Goal: Task Accomplishment & Management: Complete application form

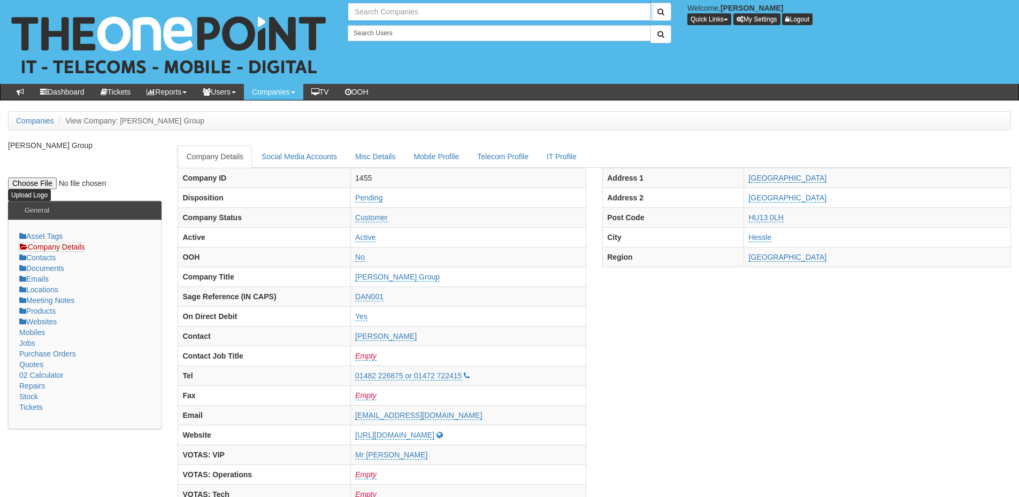
click at [375, 18] on input "text" at bounding box center [499, 12] width 303 height 18
click at [381, 34] on link "Norcon Construction Ltd" at bounding box center [499, 30] width 301 height 16
type input "Norcon Construction Ltd"
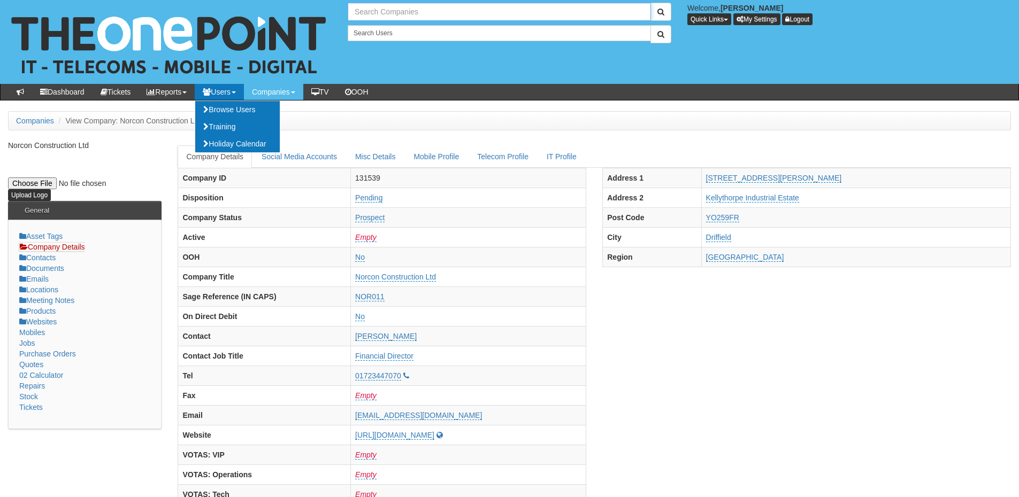
click at [386, 13] on input "text" at bounding box center [499, 12] width 303 height 18
type input "Search Companies"
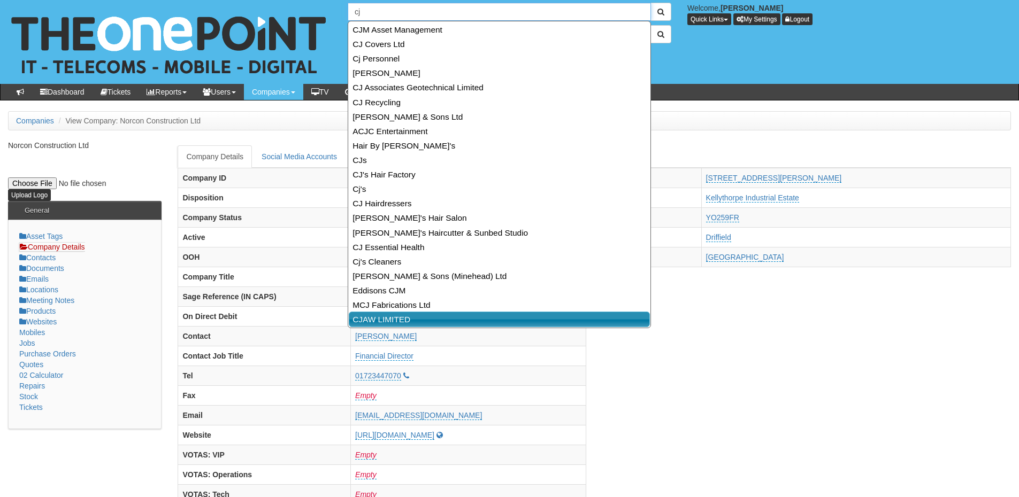
click at [368, 315] on link "CJAW LIMITED" at bounding box center [499, 320] width 301 height 16
type input "CJAW LIMITED"
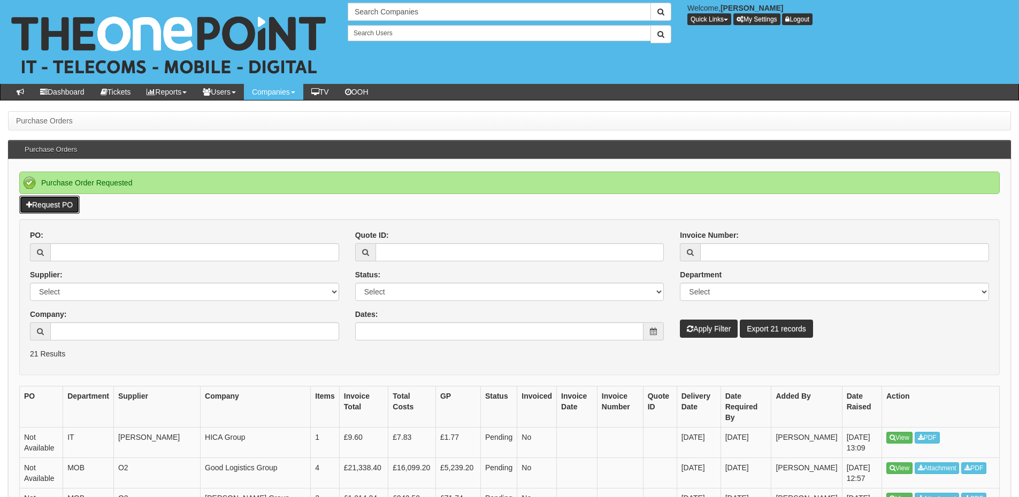
click at [57, 206] on link "Request PO" at bounding box center [49, 205] width 60 height 18
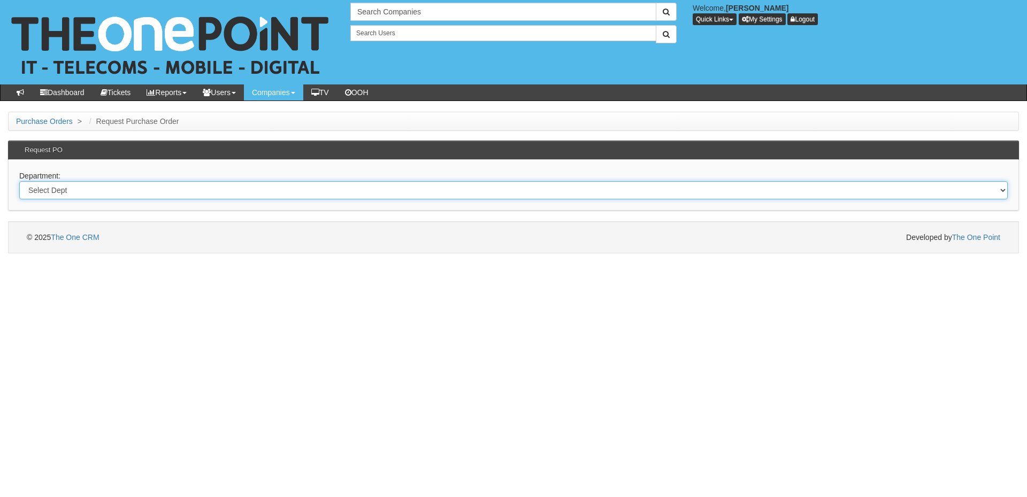
click at [272, 189] on select "Select Dept Digital Internal IT Mobiles Marketing Telecoms" at bounding box center [513, 190] width 988 height 18
select select "?pipeID=&dept=MOB"
click at [19, 181] on select "Select Dept Digital Internal IT Mobiles Marketing Telecoms" at bounding box center [513, 190] width 988 height 18
click at [241, 196] on select "Select Dept Digital Internal IT Mobiles Marketing Telecoms" at bounding box center [513, 190] width 988 height 18
select select "?pipeID=&dept=IT"
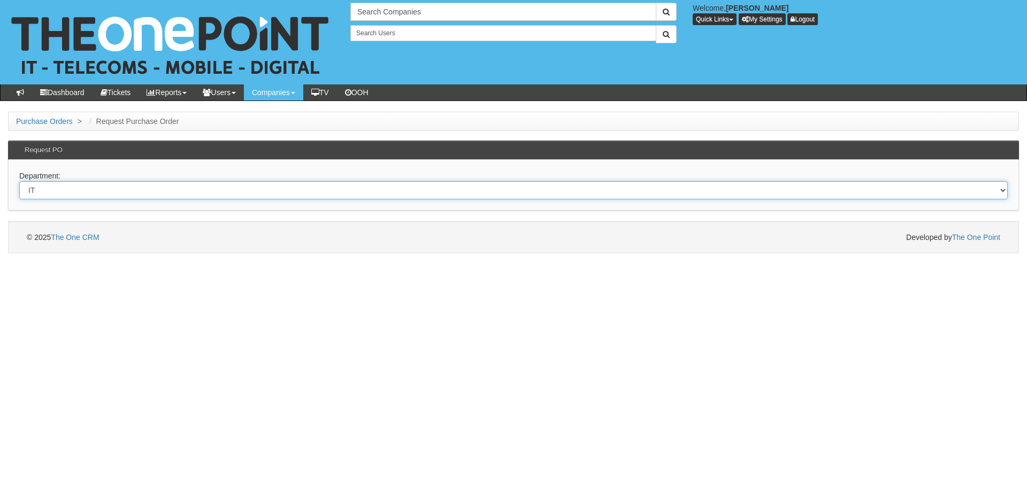
click at [19, 181] on select "Select Dept Digital Internal IT Mobiles Marketing Telecoms" at bounding box center [513, 190] width 988 height 18
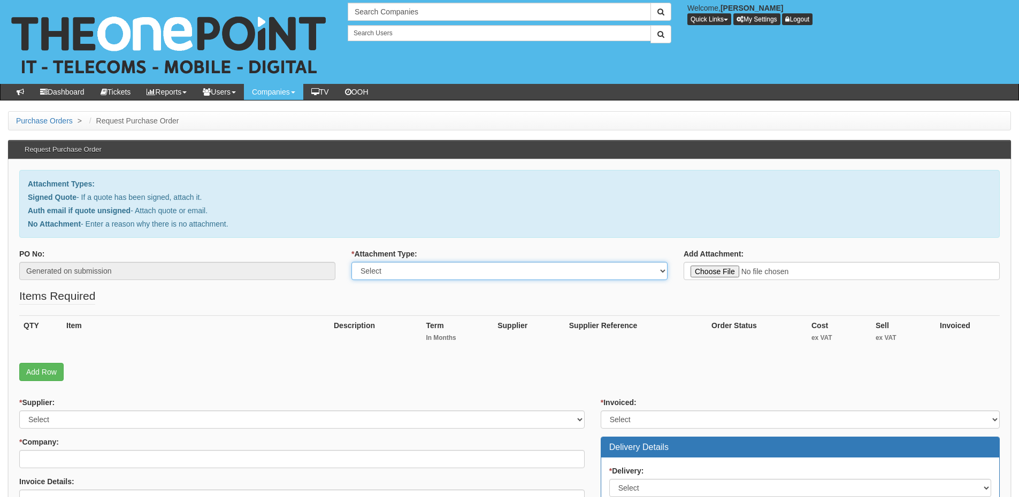
click at [377, 278] on select "Select Signed Quote Auth email with quote if unsigned No Attachment" at bounding box center [509, 271] width 316 height 18
click at [351, 262] on select "Select Signed Quote Auth email with quote if unsigned No Attachment" at bounding box center [509, 271] width 316 height 18
click at [380, 271] on select "Select Signed Quote Auth email with quote if unsigned No Attachment" at bounding box center [509, 271] width 316 height 18
select select "No Attachment"
click at [351, 262] on select "Select Signed Quote Auth email with quote if unsigned No Attachment" at bounding box center [509, 271] width 316 height 18
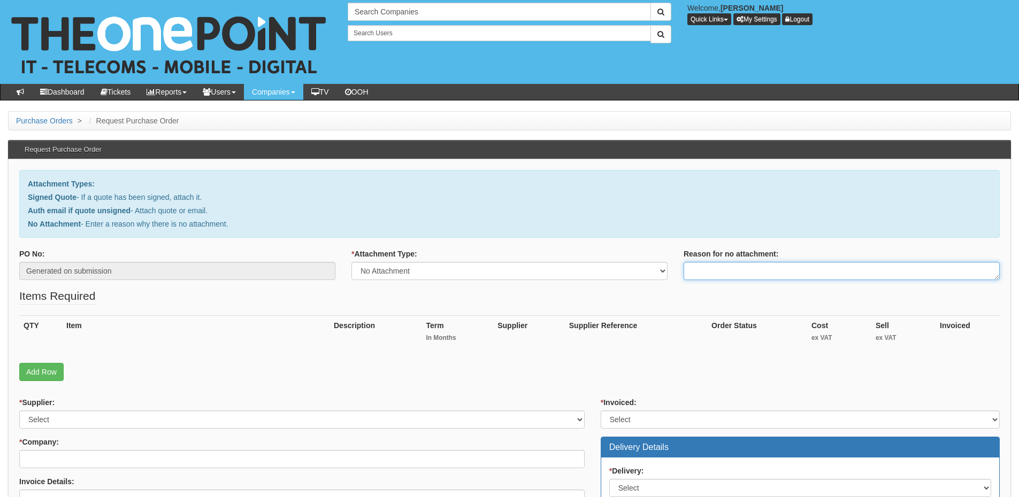
click at [700, 275] on textarea "Reason for no attachment:" at bounding box center [841, 271] width 316 height 18
click at [760, 266] on textarea "Linked to ticket" at bounding box center [841, 271] width 316 height 18
paste textarea "423176"
click at [777, 274] on textarea "Linked to ticket 423176" at bounding box center [841, 271] width 316 height 18
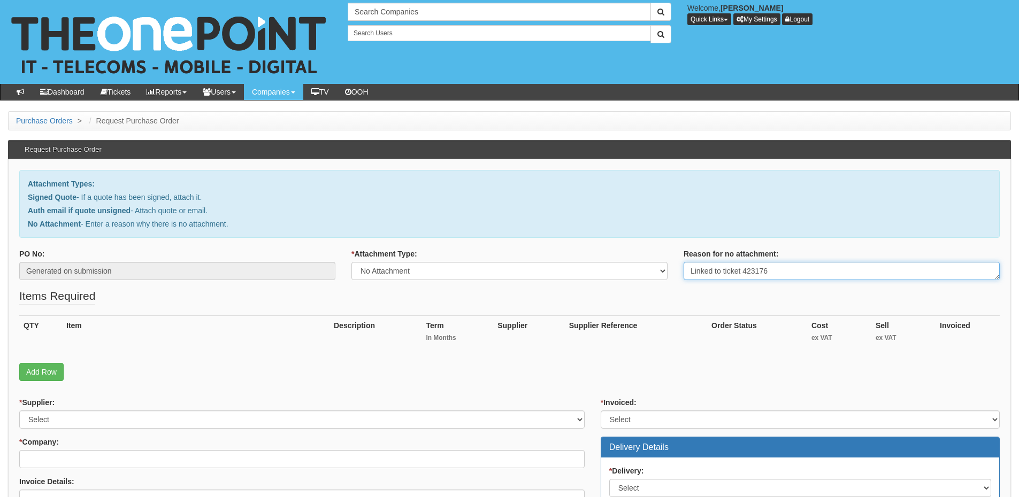
click at [777, 274] on textarea "Linked to ticket 423176" at bounding box center [841, 271] width 316 height 18
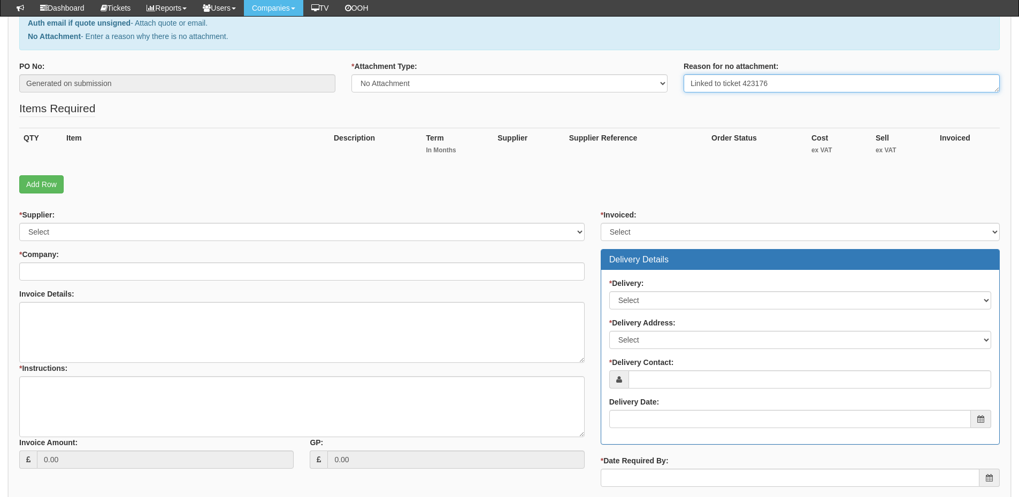
type textarea "Linked to ticket 423176"
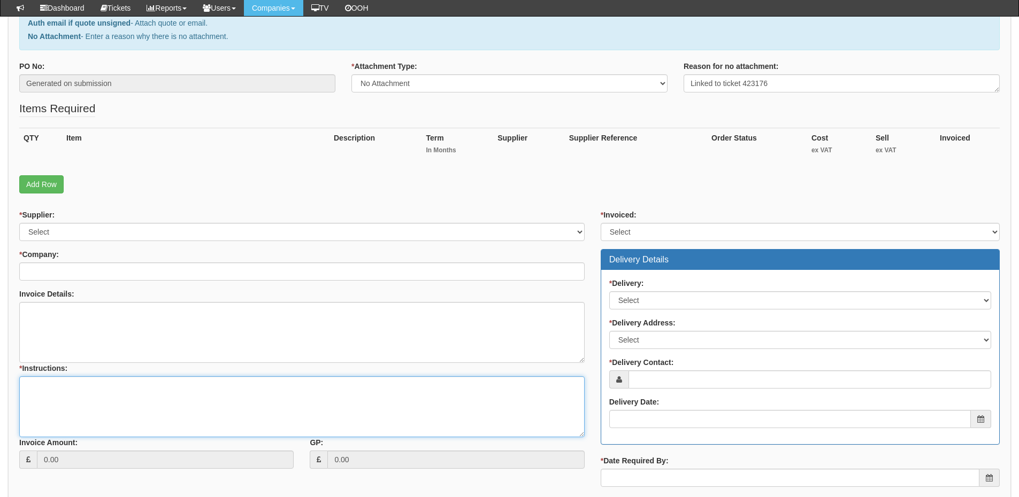
click at [140, 423] on textarea "* Instructions:" at bounding box center [301, 406] width 565 height 61
paste textarea "Linked to ticket 423176"
type textarea "Linked to ticket 423176"
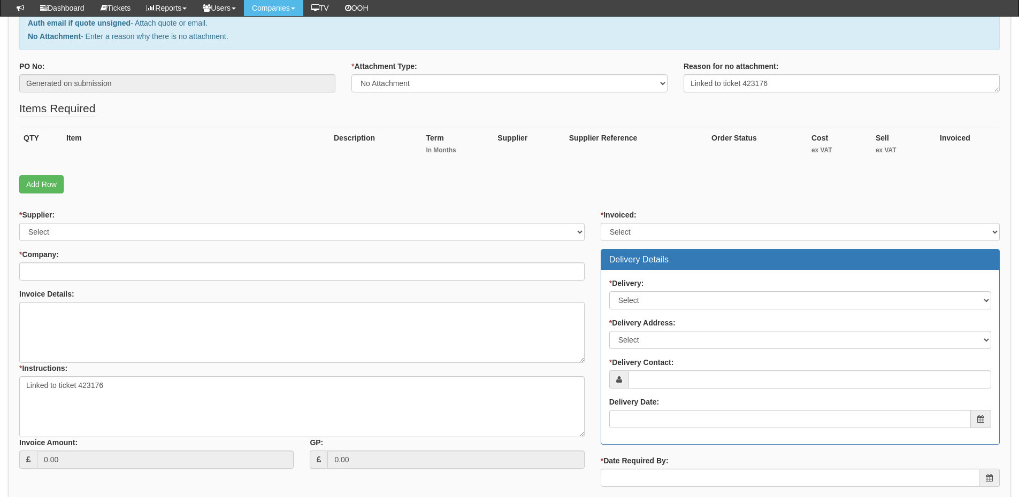
click at [55, 168] on div "QTY Item Description Term In Months Supplier Supplier Reference Order Status Co…" at bounding box center [509, 152] width 980 height 48
click at [55, 175] on link "Add Row" at bounding box center [41, 184] width 44 height 18
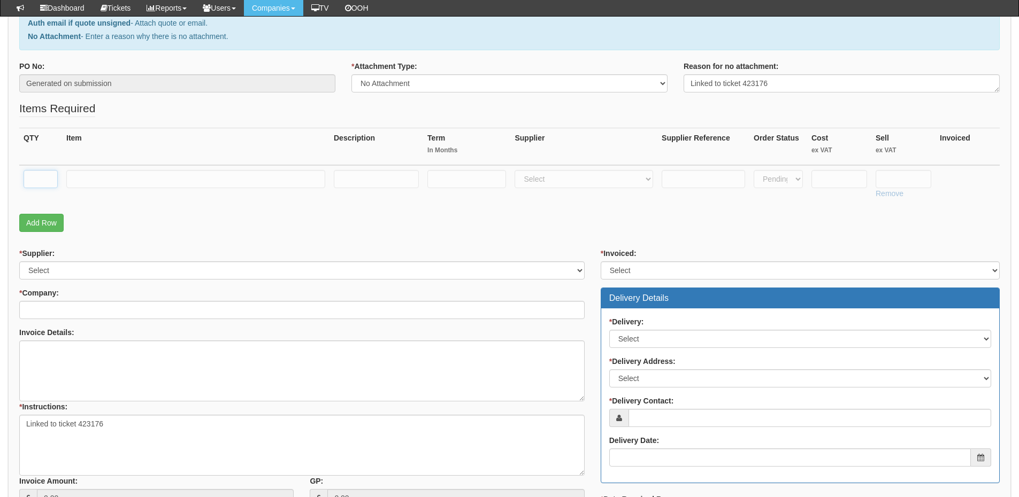
click at [48, 174] on input "text" at bounding box center [41, 179] width 34 height 18
type input "1"
click at [142, 175] on input "text" at bounding box center [195, 179] width 259 height 18
type input "Business Standard"
click at [564, 182] on select "Select 123 REG.co.uk 1Password 3 4Gon AA Jones Electric Ltd Abzorb Access Group…" at bounding box center [583, 179] width 138 height 18
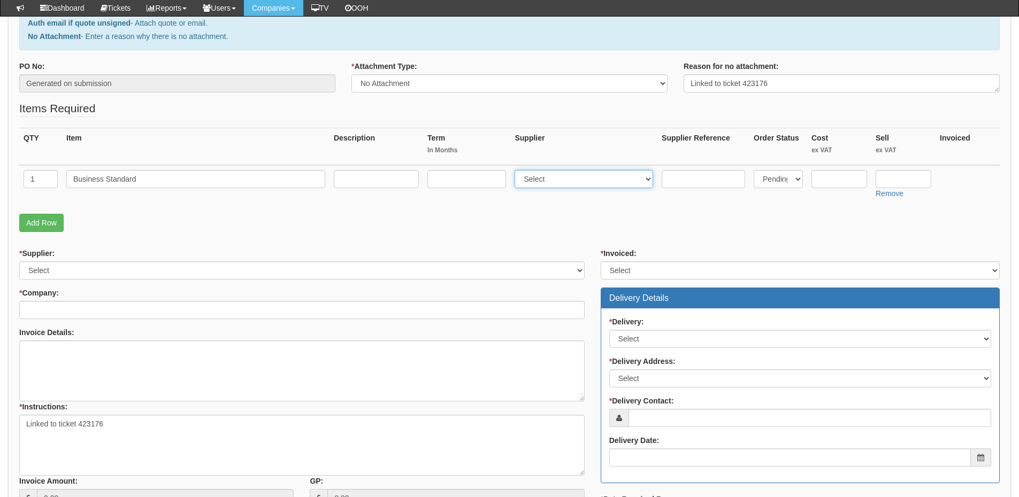
select select "291"
click at [517, 170] on select "Select 123 REG.co.uk 1Password 3 4Gon AA Jones Electric Ltd Abzorb Access Group…" at bounding box center [583, 179] width 138 height 18
click at [473, 180] on input "text" at bounding box center [466, 179] width 79 height 18
type input "12"
click at [388, 174] on input "text" at bounding box center [376, 179] width 85 height 18
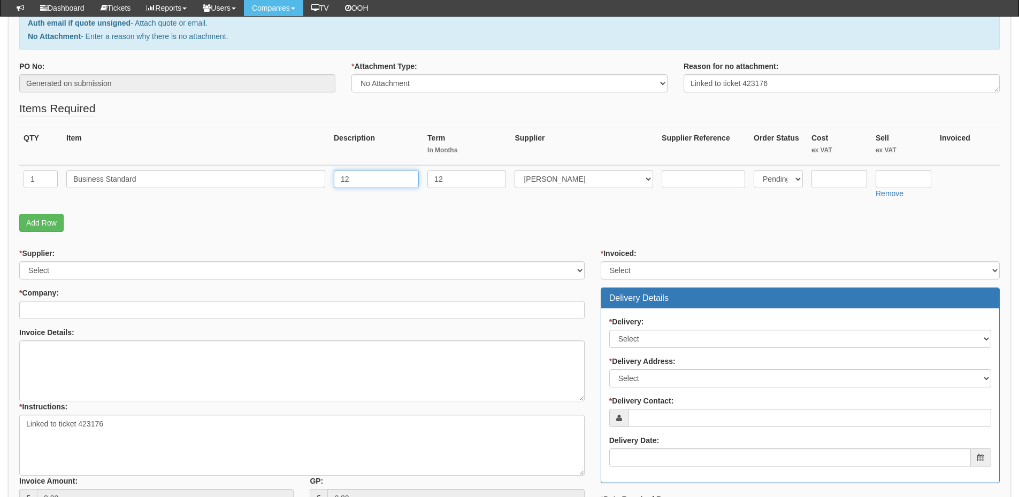
type input "12"
click at [927, 180] on input "text" at bounding box center [903, 179] width 56 height 18
type input "9.60"
click at [819, 180] on input "text" at bounding box center [839, 179] width 56 height 18
type input "7.83"
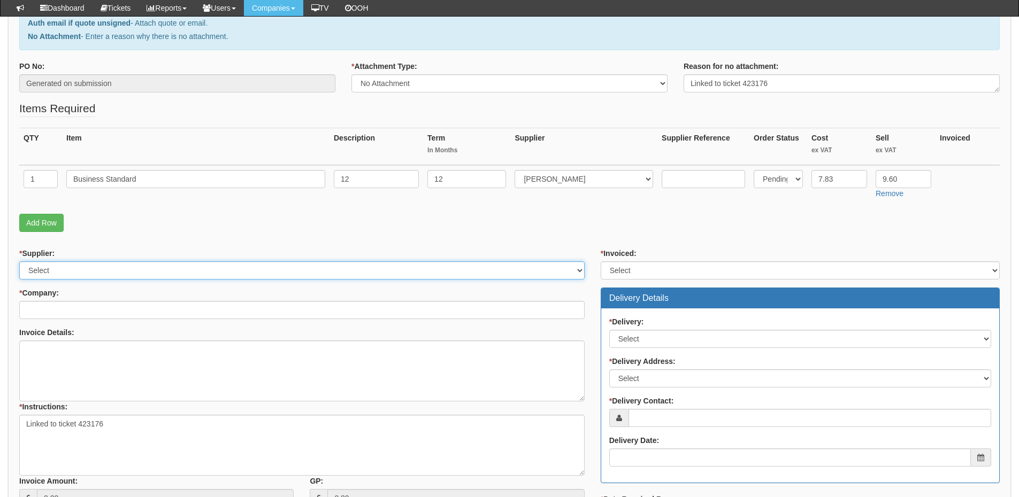
click at [169, 276] on select "Select 123 REG.co.uk 1Password 3 4Gon AA Jones Electric Ltd Abzorb Access Group…" at bounding box center [301, 270] width 565 height 18
select select "291"
click at [19, 261] on select "Select 123 REG.co.uk 1Password 3 4Gon AA Jones Electric Ltd Abzorb Access Group…" at bounding box center [301, 270] width 565 height 18
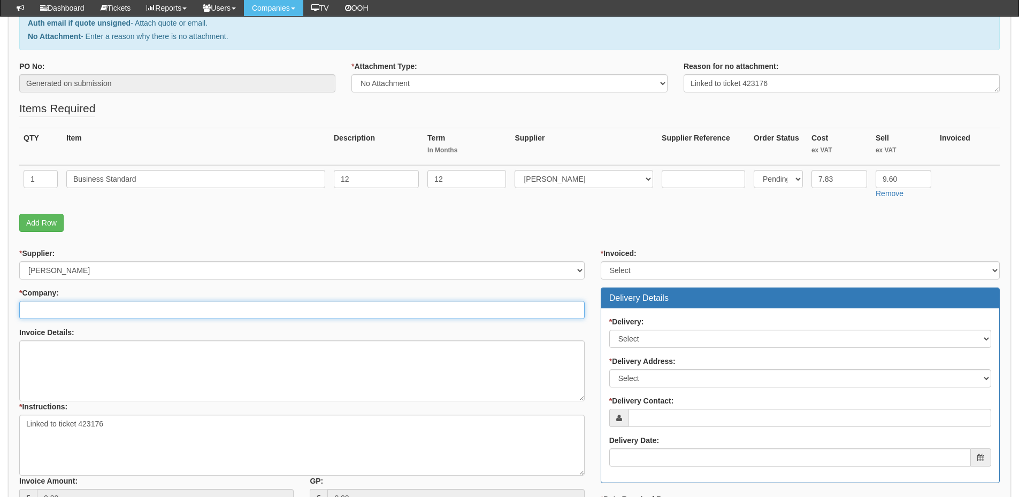
click at [126, 314] on input "* Company:" at bounding box center [301, 310] width 565 height 18
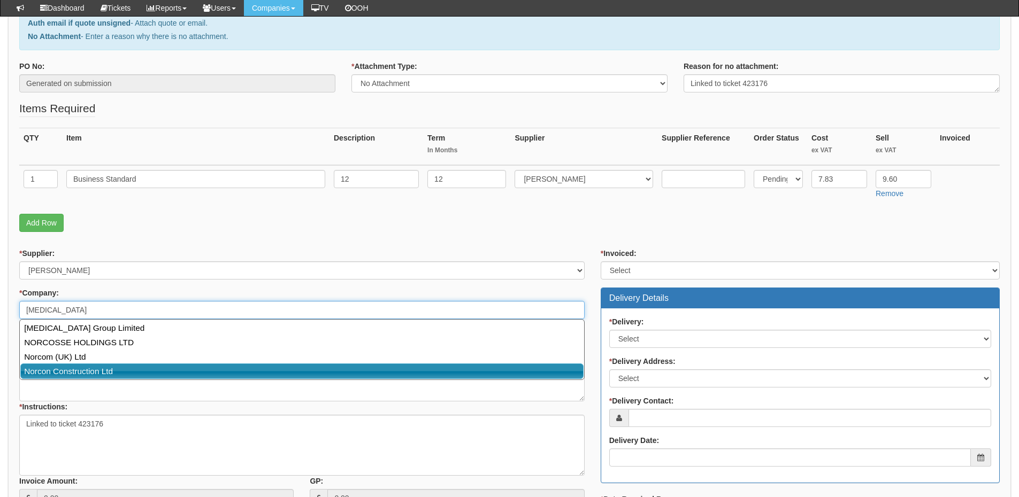
click at [117, 370] on link "Norcon Construction Ltd" at bounding box center [301, 372] width 563 height 16
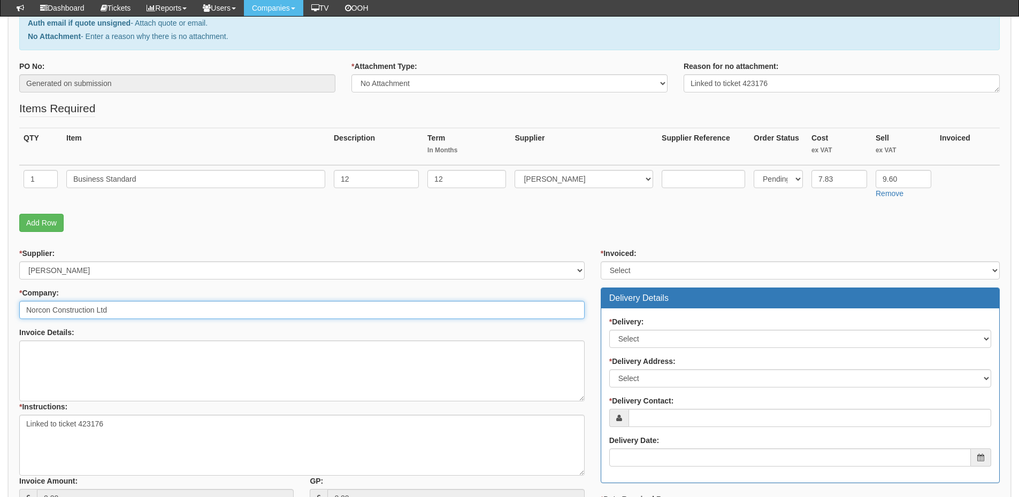
type input "Norcon Construction Ltd"
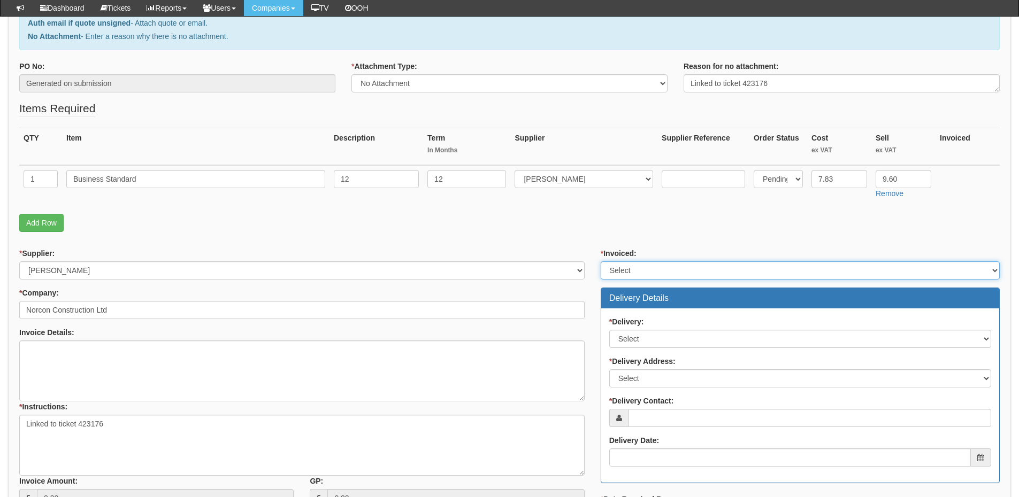
drag, startPoint x: 641, startPoint y: 268, endPoint x: 641, endPoint y: 278, distance: 9.6
click at [641, 268] on select "Select Yes No N/A STB (part of order)" at bounding box center [799, 270] width 399 height 18
select select "2"
click at [600, 261] on select "Select Yes No N/A STB (part of order)" at bounding box center [799, 270] width 399 height 18
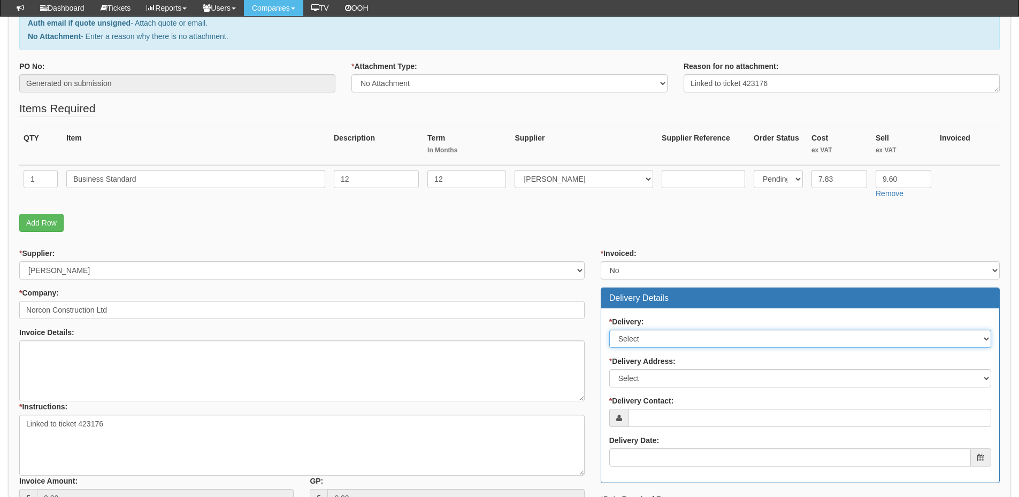
click at [642, 338] on select "Select No Not Applicable Yes" at bounding box center [800, 339] width 382 height 18
select select "3"
click at [609, 330] on select "Select No Not Applicable Yes" at bounding box center [800, 339] width 382 height 18
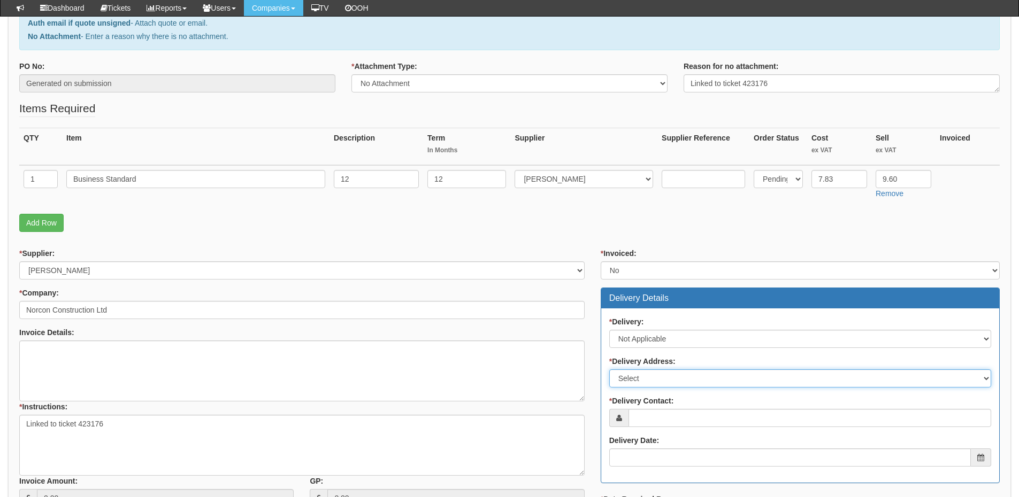
drag, startPoint x: 646, startPoint y: 378, endPoint x: 646, endPoint y: 386, distance: 8.0
click at [646, 378] on select "Select Not Applicable Main Address - YO259FR Other" at bounding box center [800, 378] width 382 height 18
select select "N/A"
click at [609, 369] on select "Select Not Applicable Main Address - YO259FR Other" at bounding box center [800, 378] width 382 height 18
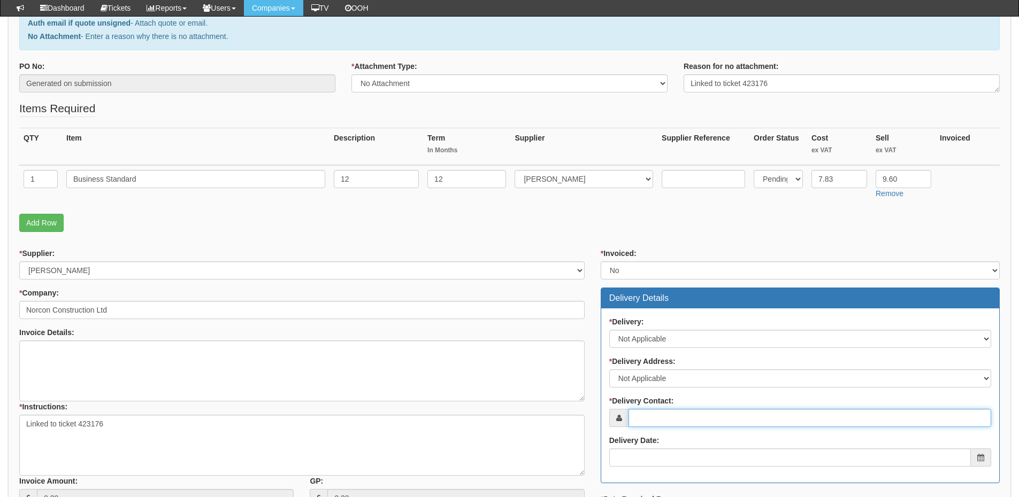
click at [645, 422] on input "* Delivery Contact:" at bounding box center [809, 418] width 363 height 18
paste input "Kieran James"
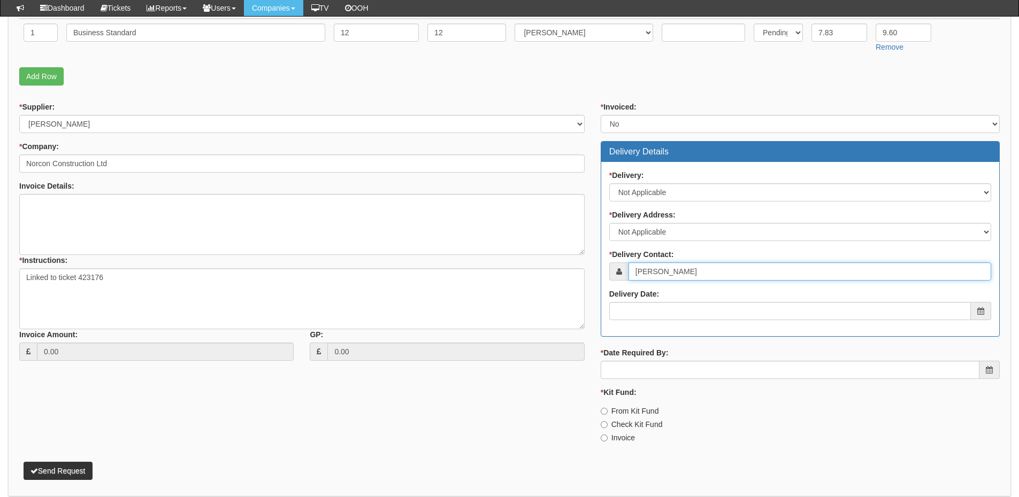
scroll to position [321, 0]
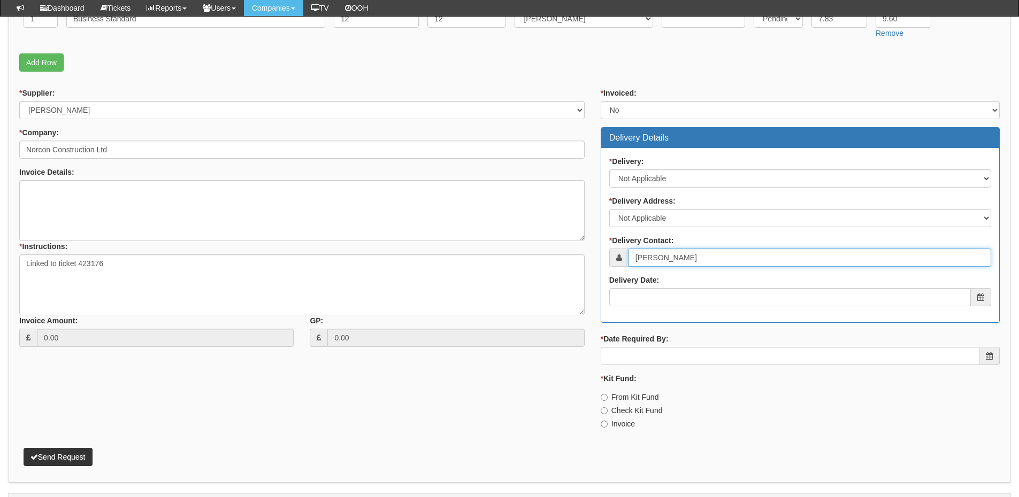
type input "Kieran James"
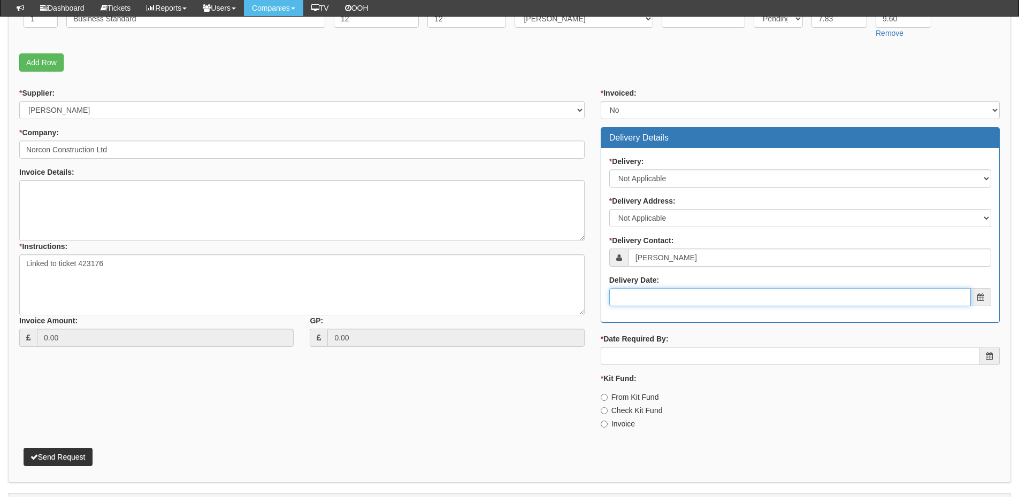
click at [667, 297] on input "Delivery Date:" at bounding box center [789, 297] width 361 height 18
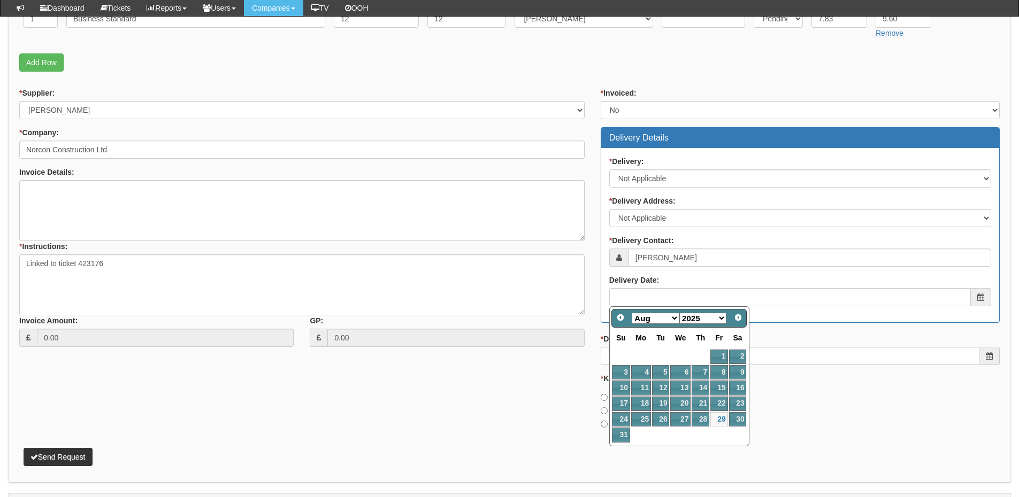
click at [649, 317] on select "Jan Feb Mar Apr May Jun Jul Aug Sep Oct Nov Dec" at bounding box center [655, 318] width 48 height 11
click at [647, 356] on link "1" at bounding box center [641, 357] width 20 height 14
type input "2025-09-01"
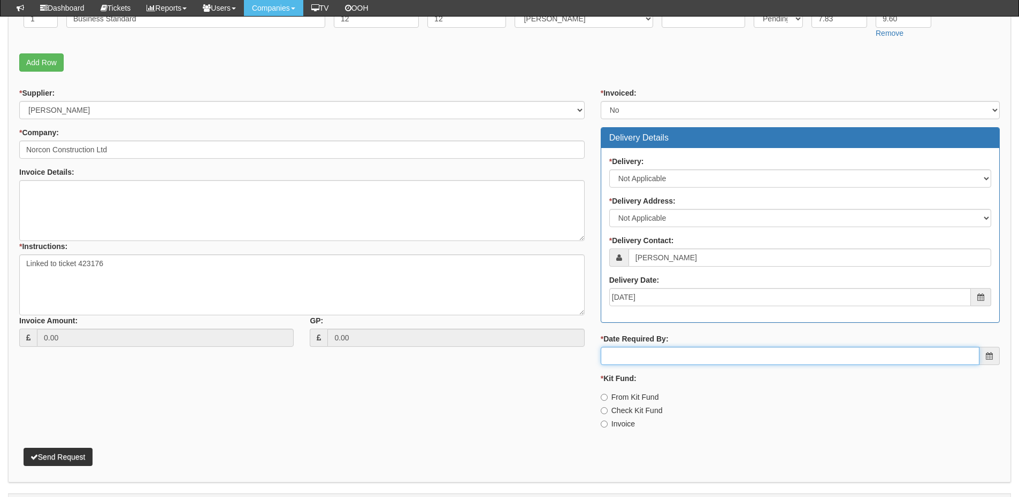
click at [646, 351] on input "* Date Required By:" at bounding box center [789, 356] width 379 height 18
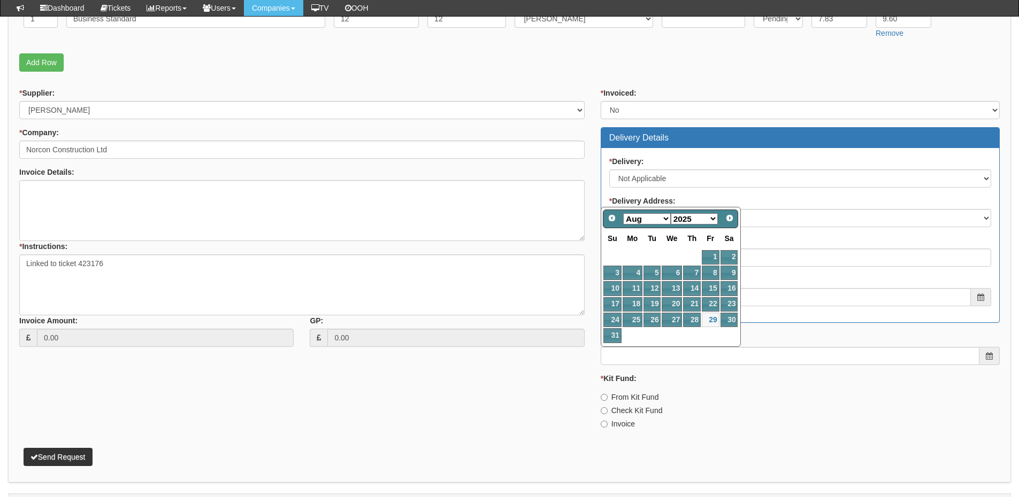
click at [639, 221] on select "Jan Feb Mar Apr May Jun Jul Aug Sep Oct Nov Dec" at bounding box center [647, 218] width 48 height 11
click at [634, 252] on link "1" at bounding box center [632, 257] width 20 height 14
type input "2025-09-01"
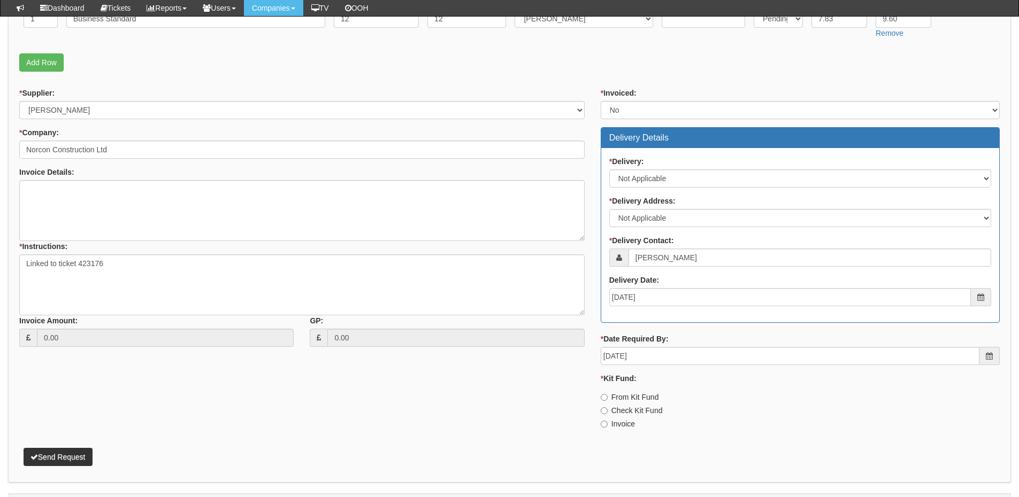
click at [619, 422] on label "Invoice" at bounding box center [617, 424] width 34 height 11
click at [607, 401] on input "Invoice" at bounding box center [603, 397] width 7 height 7
radio input "true"
click at [66, 456] on button "Send Request" at bounding box center [58, 457] width 69 height 18
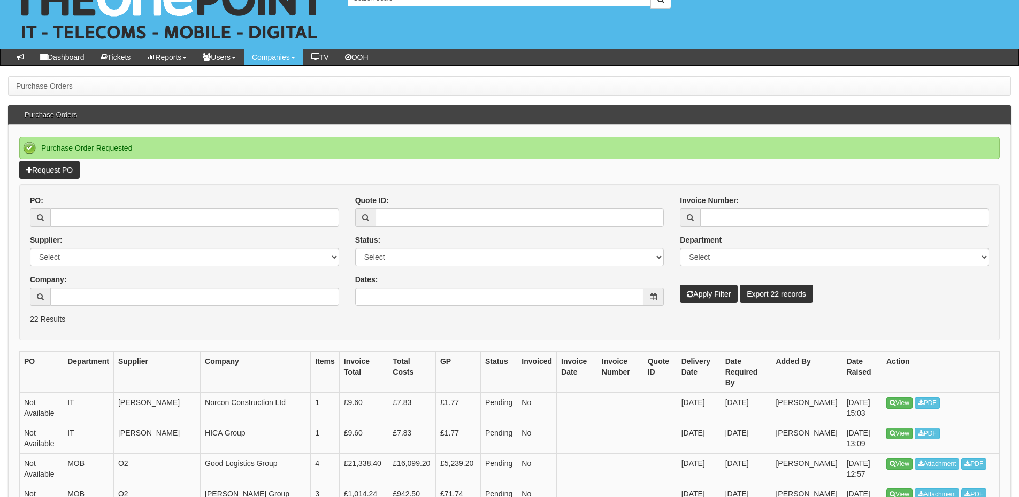
scroll to position [53, 0]
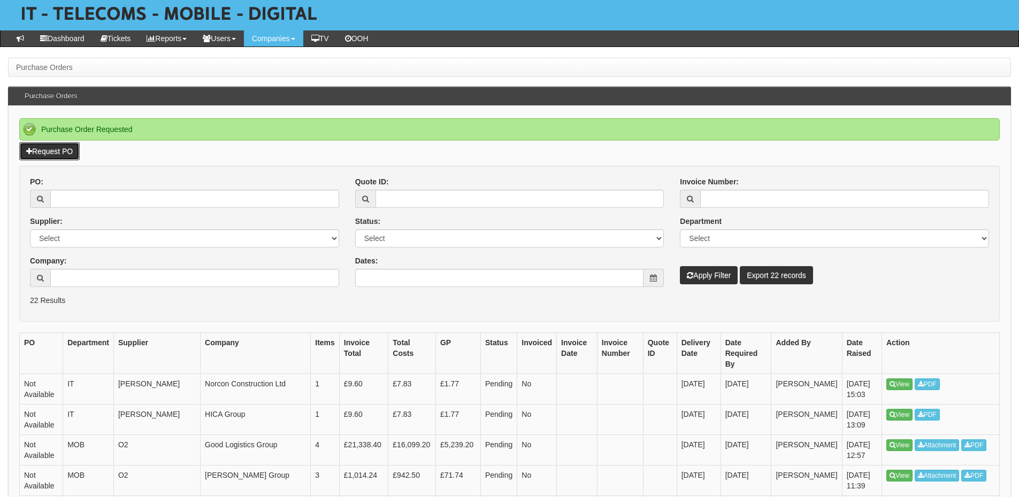
click at [63, 147] on link "Request PO" at bounding box center [49, 151] width 60 height 18
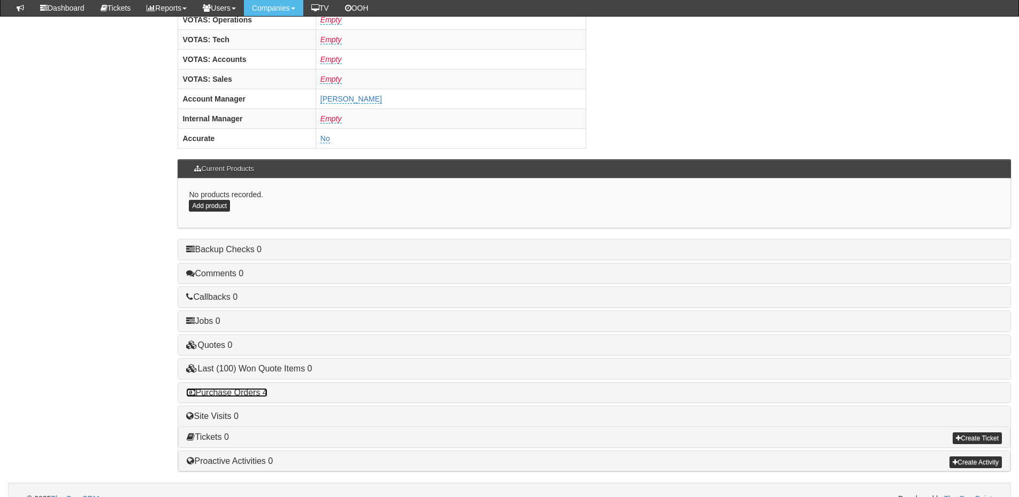
click at [255, 395] on link "Purchase Orders 4" at bounding box center [226, 392] width 81 height 9
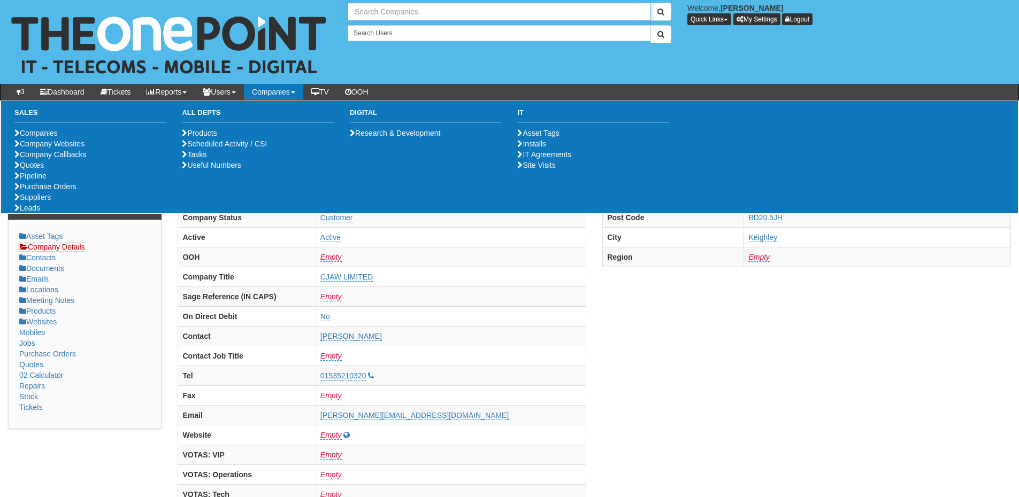
click at [372, 13] on input "text" at bounding box center [499, 12] width 303 height 18
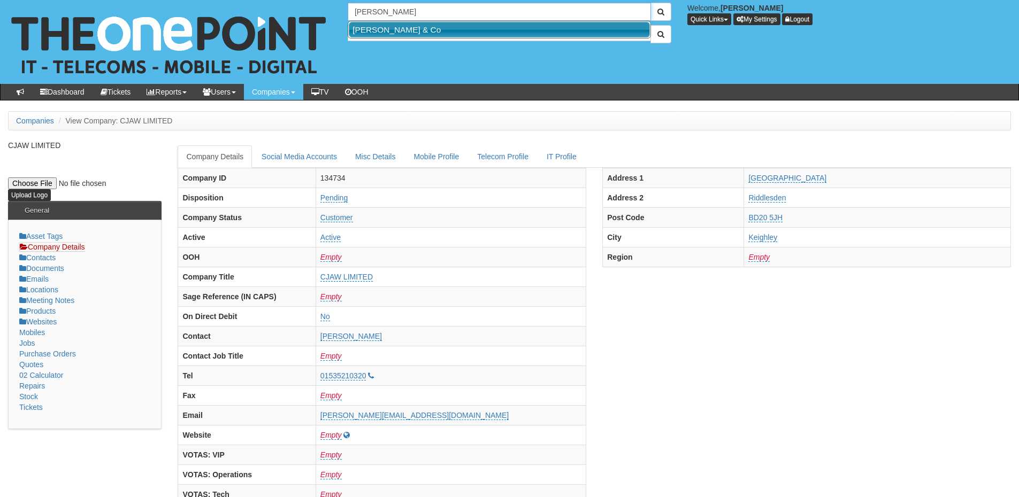
click at [394, 27] on link "Barry Crux & Co" at bounding box center [499, 30] width 301 height 16
type input "Barry Crux & Co"
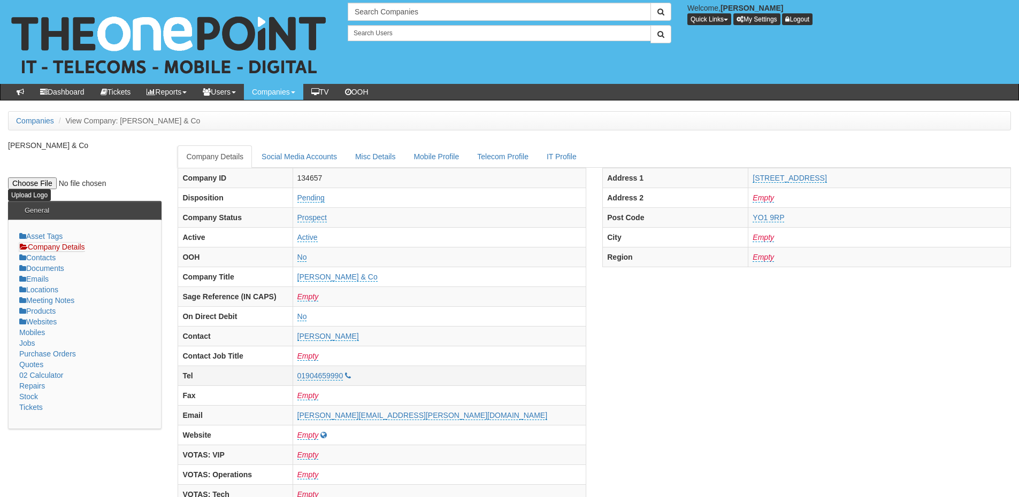
scroll to position [53, 0]
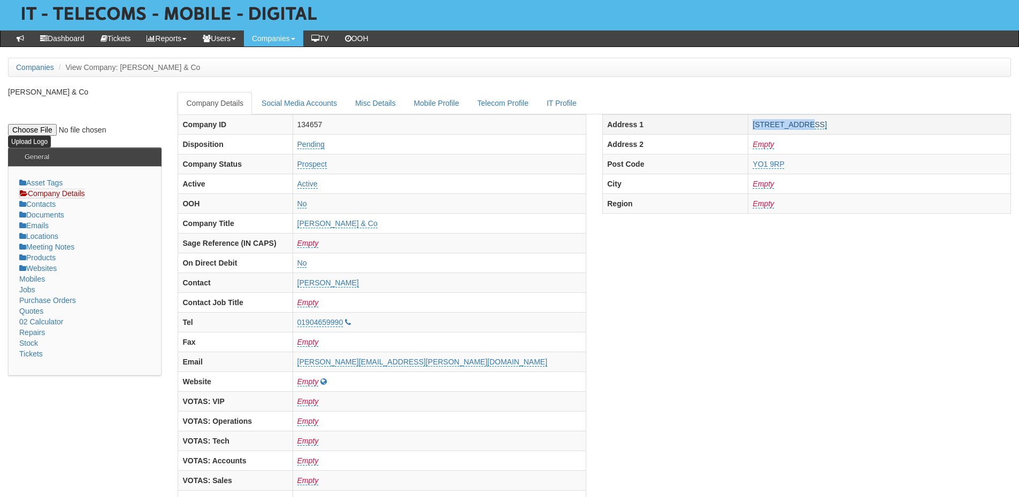
drag, startPoint x: 720, startPoint y: 128, endPoint x: 775, endPoint y: 128, distance: 55.6
click at [775, 128] on tr "Address 1 20 Castlegate, York YO1 9RP" at bounding box center [807, 124] width 408 height 20
copy tr "20 Castlegate"
drag, startPoint x: 836, startPoint y: 126, endPoint x: 797, endPoint y: 129, distance: 39.1
click at [797, 129] on td "20 Castlegate, York YO1 9RP" at bounding box center [879, 124] width 263 height 20
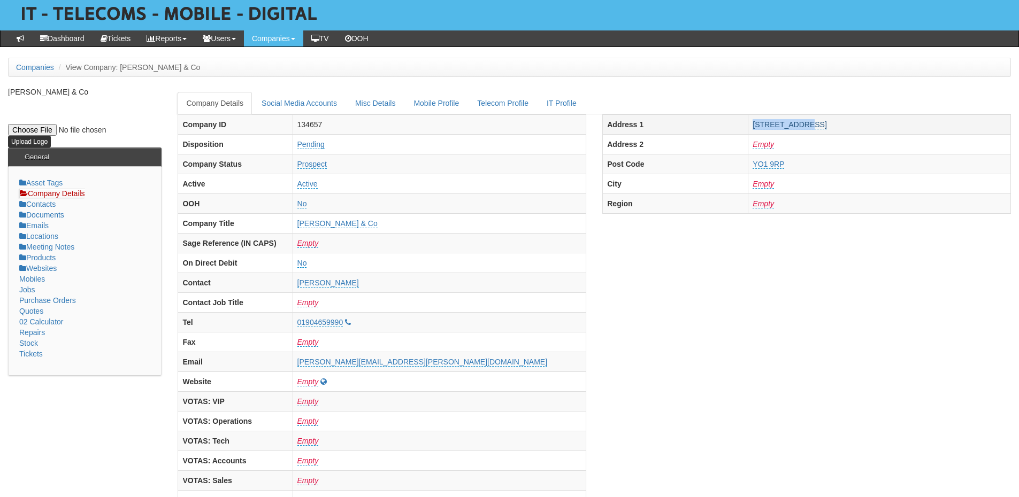
copy link "YO1 9RP"
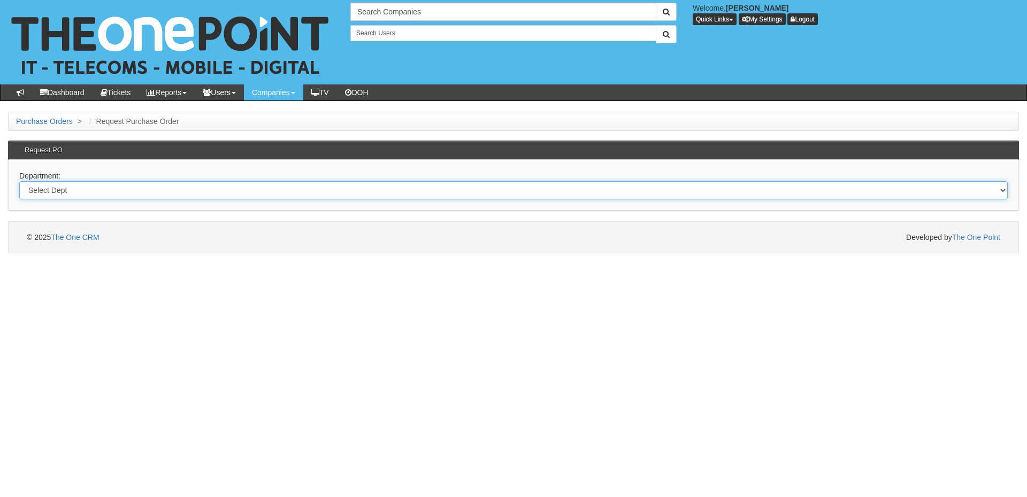
click at [238, 195] on select "Select Dept Digital Internal IT Mobiles Marketing Telecoms" at bounding box center [513, 190] width 988 height 18
select select "?pipeID=&dept=MOB"
click at [19, 181] on select "Select Dept Digital Internal IT Mobiles Marketing Telecoms" at bounding box center [513, 190] width 988 height 18
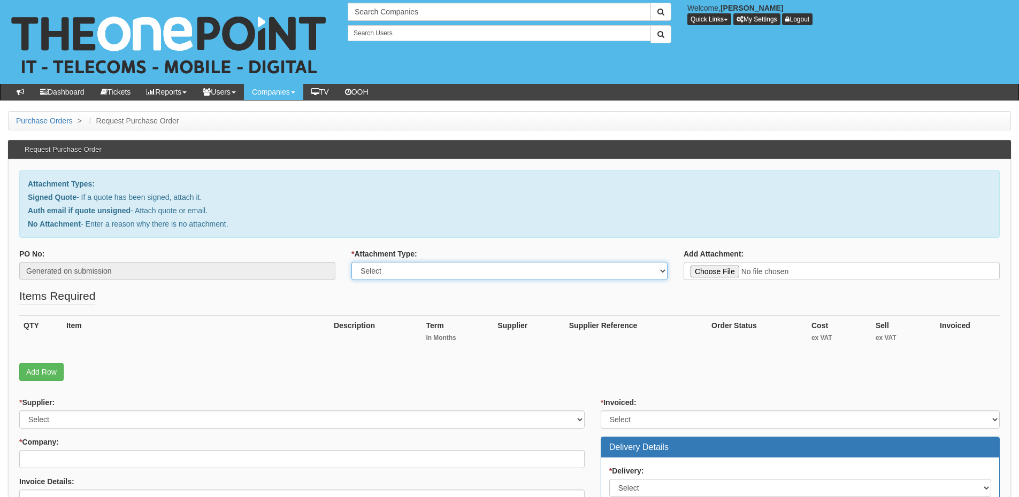
click at [383, 274] on select "Select Signed Quote Auth email with quote if unsigned No Attachment" at bounding box center [509, 271] width 316 height 18
select select "No Attachment"
click at [351, 262] on select "Select Signed Quote Auth email with quote if unsigned No Attachment" at bounding box center [509, 271] width 316 height 18
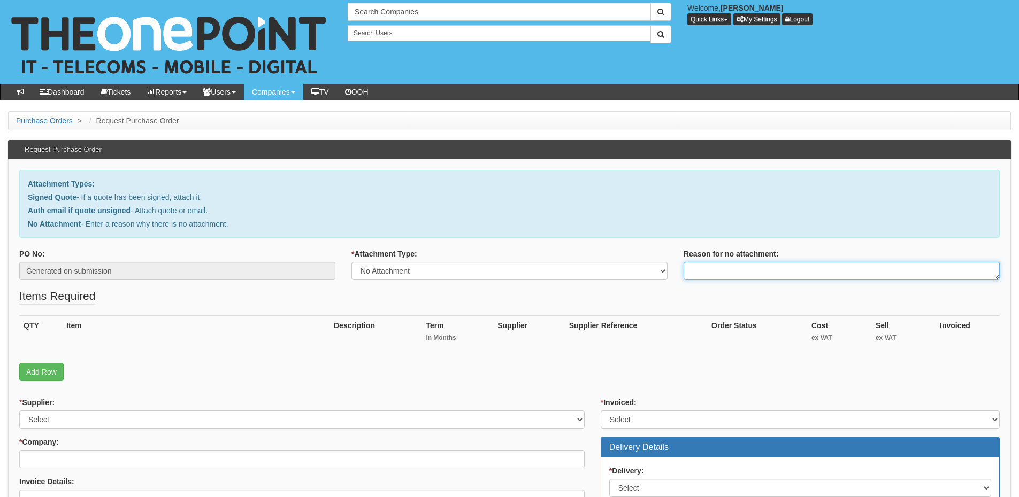
click at [694, 267] on textarea "Reason for no attachment:" at bounding box center [841, 271] width 316 height 18
click at [778, 273] on textarea "Linked to ticket 423314" at bounding box center [841, 271] width 316 height 18
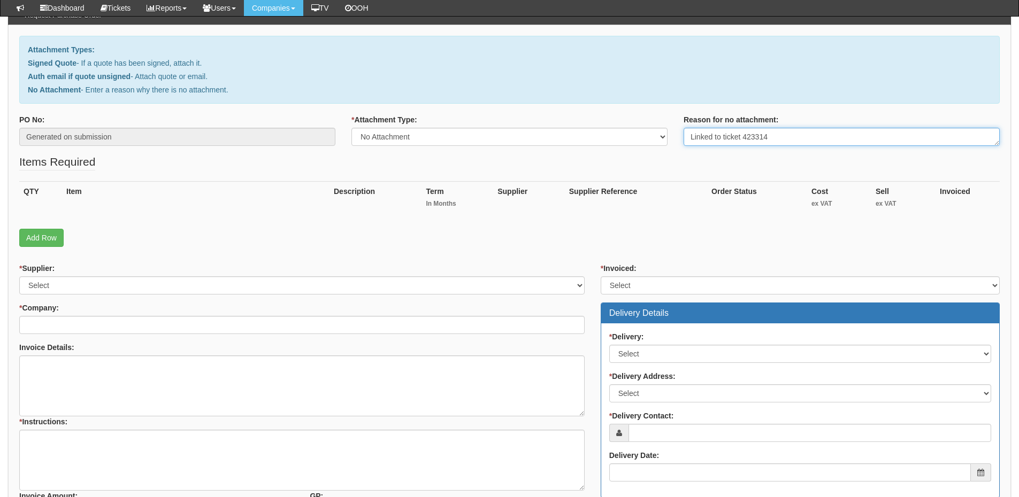
type textarea "Linked to ticket 423314"
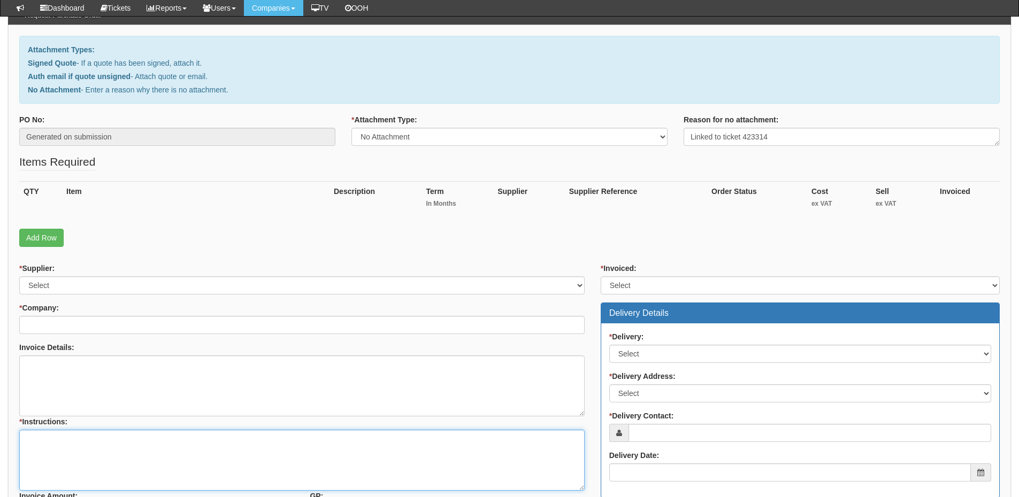
click at [137, 462] on textarea "* Instructions:" at bounding box center [301, 460] width 565 height 61
paste textarea "Linked to ticket 423314"
type textarea "Linked to ticket 423314"
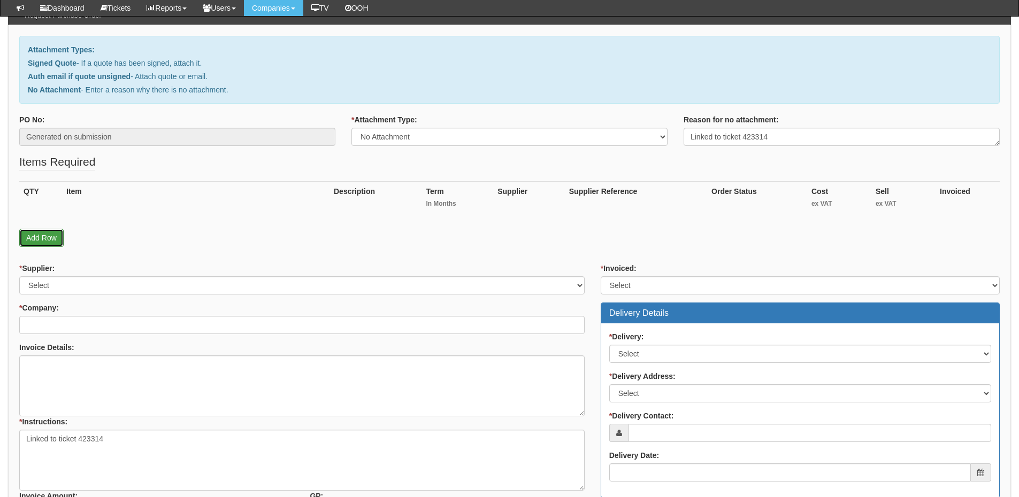
click at [49, 236] on link "Add Row" at bounding box center [41, 238] width 44 height 18
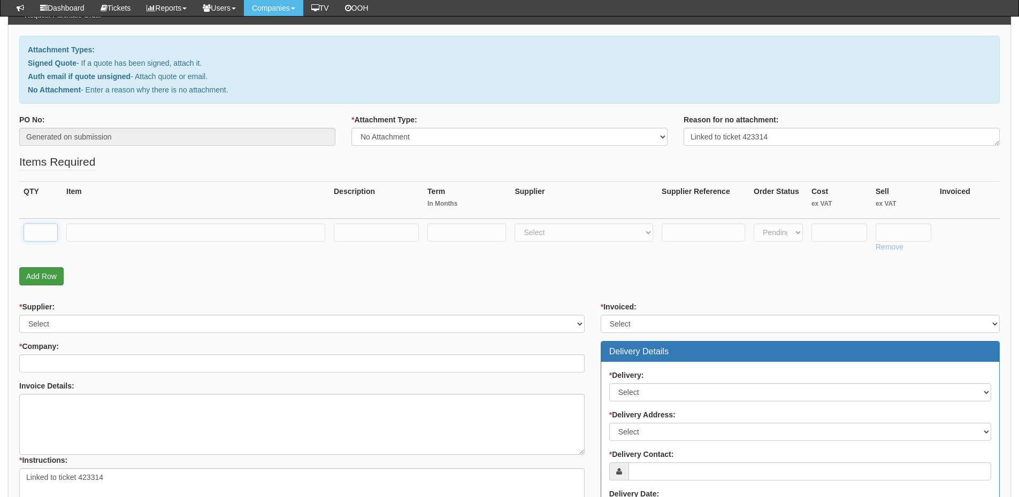
click at [49, 236] on input "text" at bounding box center [41, 232] width 34 height 18
type input "1"
click at [103, 235] on input "text" at bounding box center [195, 232] width 259 height 18
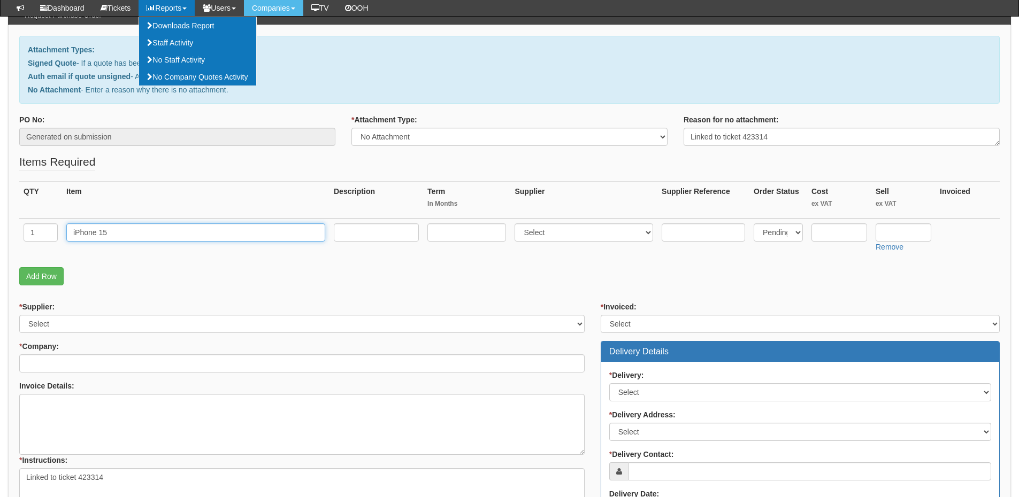
type input "iPhone 15"
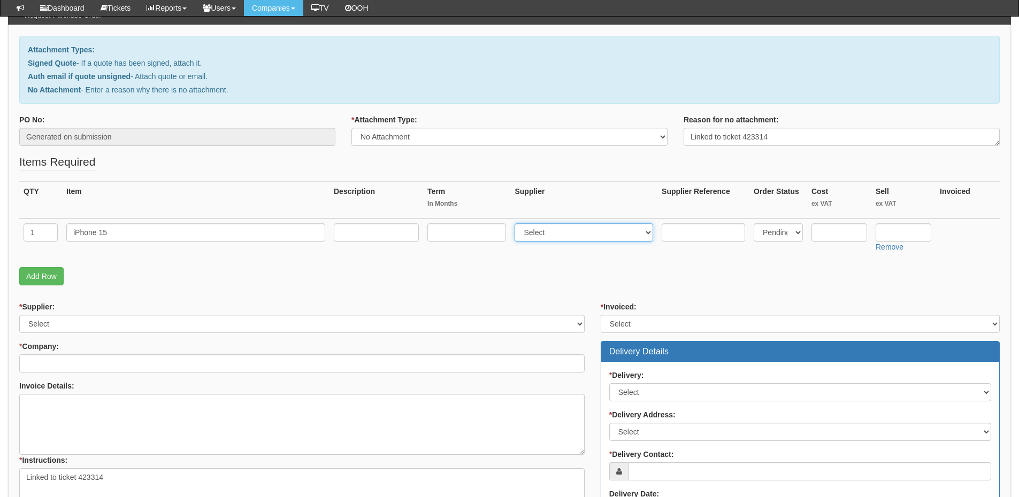
click at [555, 235] on select "Select 123 REG.co.uk 1Password 3 4Gon AA Jones Electric Ltd Abzorb Access Group…" at bounding box center [583, 232] width 138 height 18
select select "54"
click at [517, 223] on select "Select 123 REG.co.uk 1Password 3 4Gon AA Jones Electric Ltd Abzorb Access Group…" at bounding box center [583, 232] width 138 height 18
click at [850, 229] on input "text" at bounding box center [839, 232] width 56 height 18
type input "479"
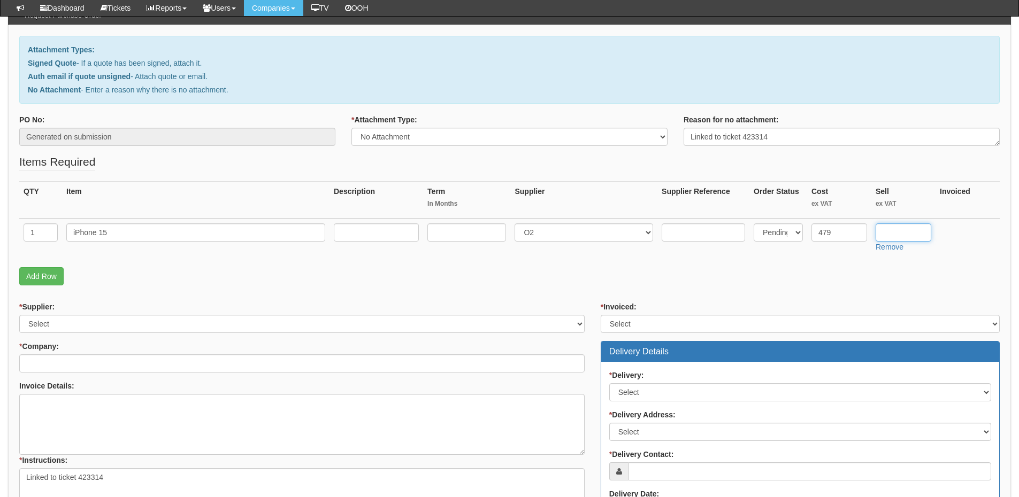
click at [892, 233] on input "text" at bounding box center [903, 232] width 56 height 18
type input "499"
click at [38, 282] on link "Add Row" at bounding box center [41, 276] width 44 height 18
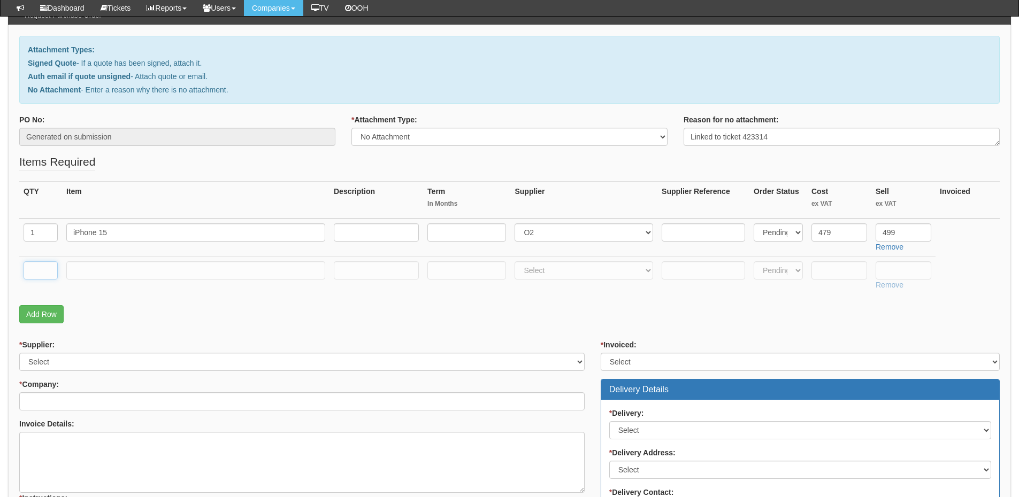
click at [32, 272] on input "text" at bounding box center [41, 270] width 34 height 18
type input "1"
click at [112, 268] on input "text" at bounding box center [195, 270] width 259 height 18
type input "Delivery"
click at [896, 272] on input "text" at bounding box center [903, 270] width 56 height 18
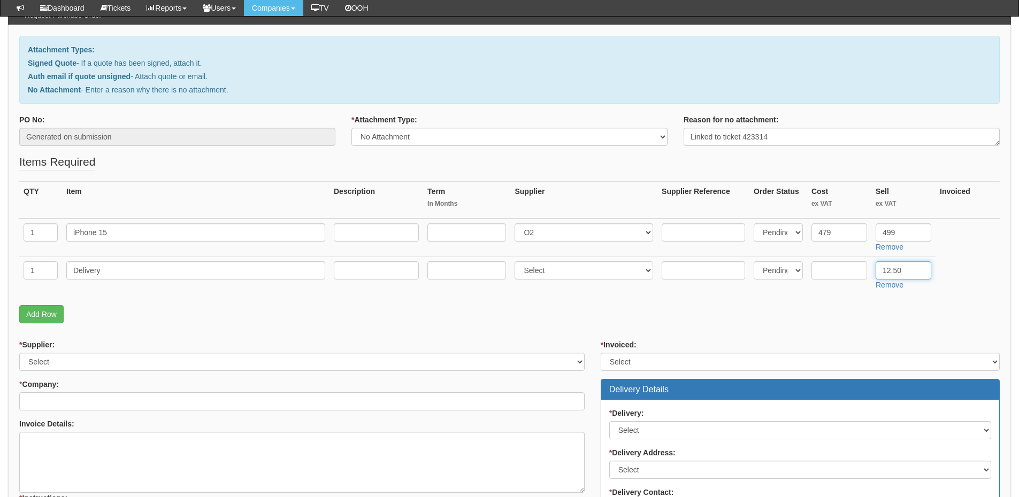
type input "12.50"
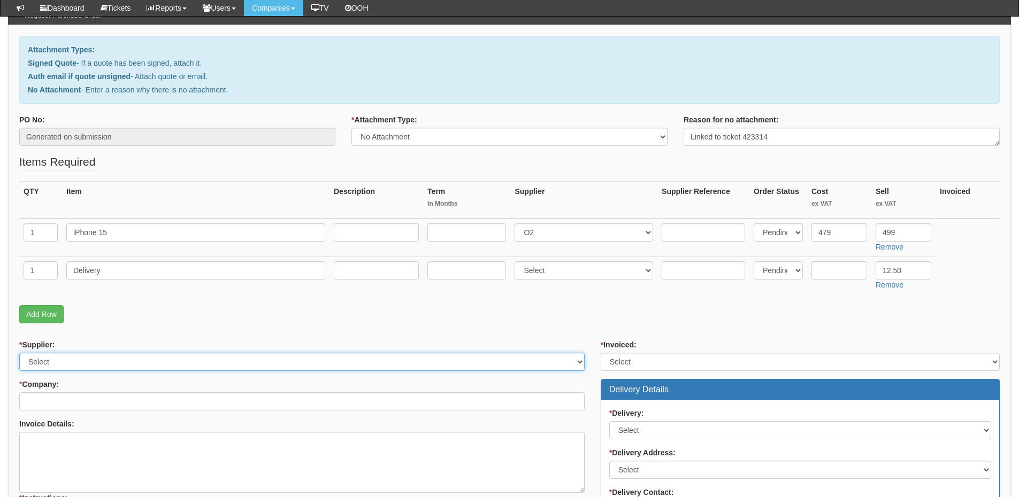
click at [93, 361] on select "Select 123 REG.co.uk 1Password 3 4Gon AA Jones Electric Ltd Abzorb Access Group…" at bounding box center [301, 362] width 565 height 18
select select "54"
click at [19, 353] on select "Select 123 REG.co.uk 1Password 3 4Gon AA Jones Electric Ltd Abzorb Access Group…" at bounding box center [301, 362] width 565 height 18
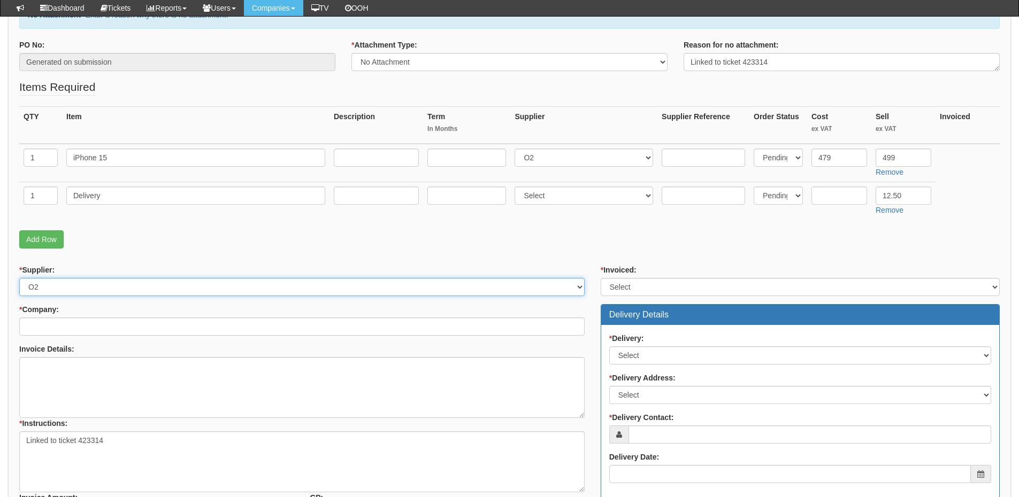
scroll to position [214, 0]
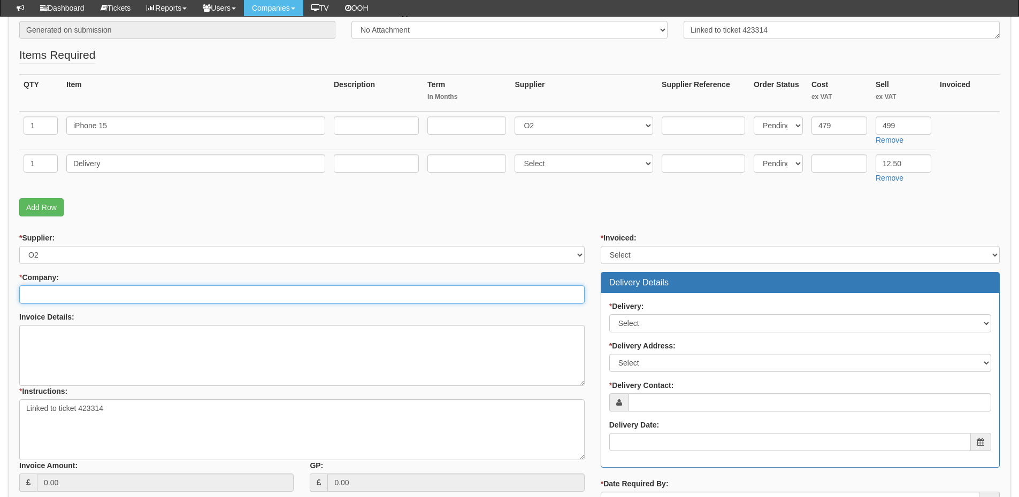
click at [82, 290] on input "* Company:" at bounding box center [301, 295] width 565 height 18
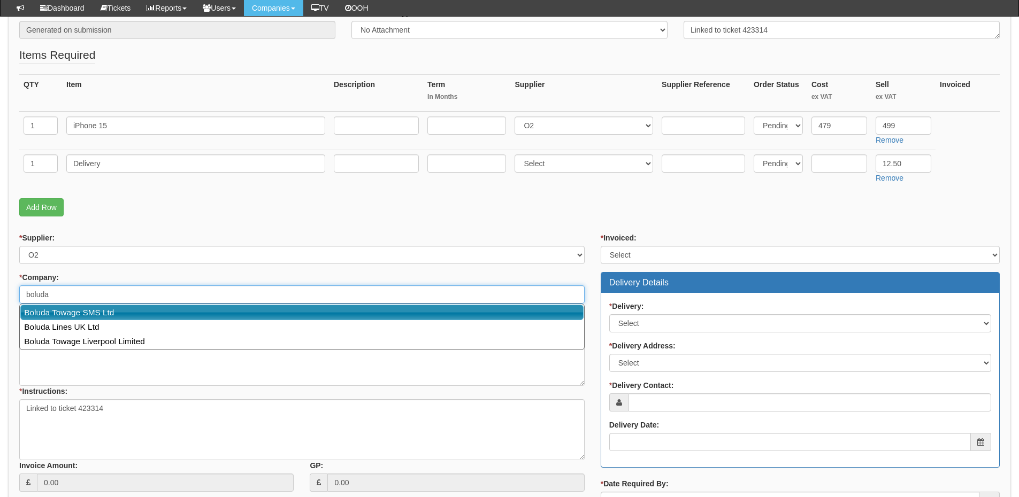
click at [89, 314] on link "Boluda Towage SMS Ltd" at bounding box center [301, 313] width 563 height 16
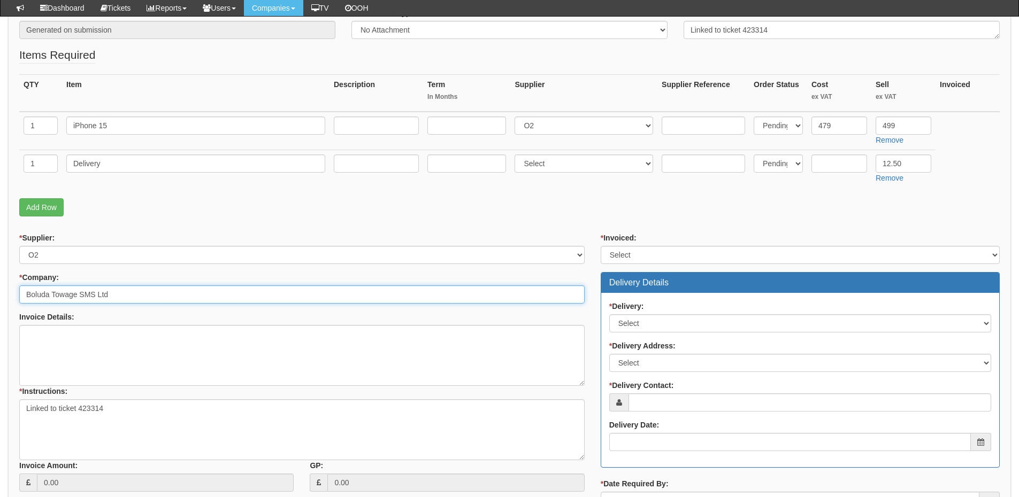
type input "Boluda Towage SMS Ltd"
drag, startPoint x: 650, startPoint y: 252, endPoint x: 649, endPoint y: 260, distance: 8.6
click at [650, 252] on select "Select Yes No N/A STB (part of order)" at bounding box center [799, 255] width 399 height 18
select select "2"
click at [600, 246] on select "Select Yes No N/A STB (part of order)" at bounding box center [799, 255] width 399 height 18
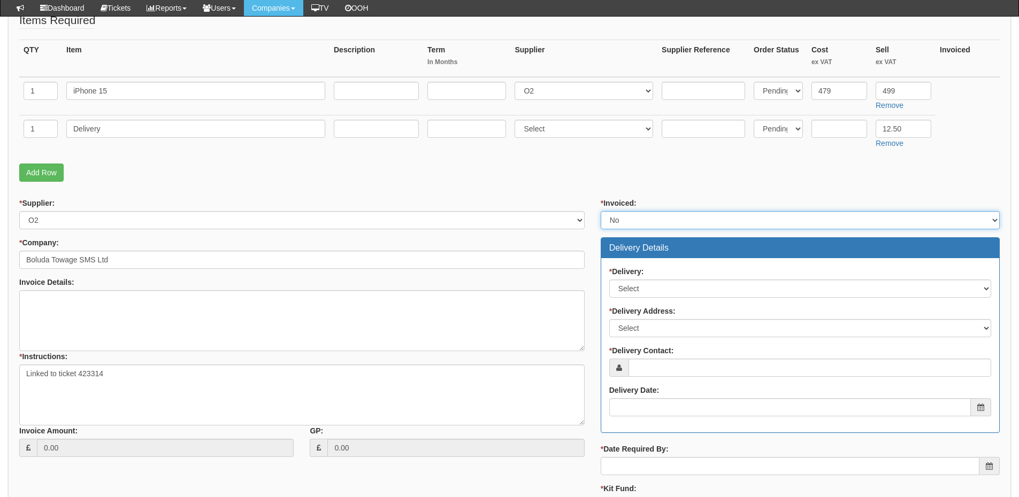
scroll to position [267, 0]
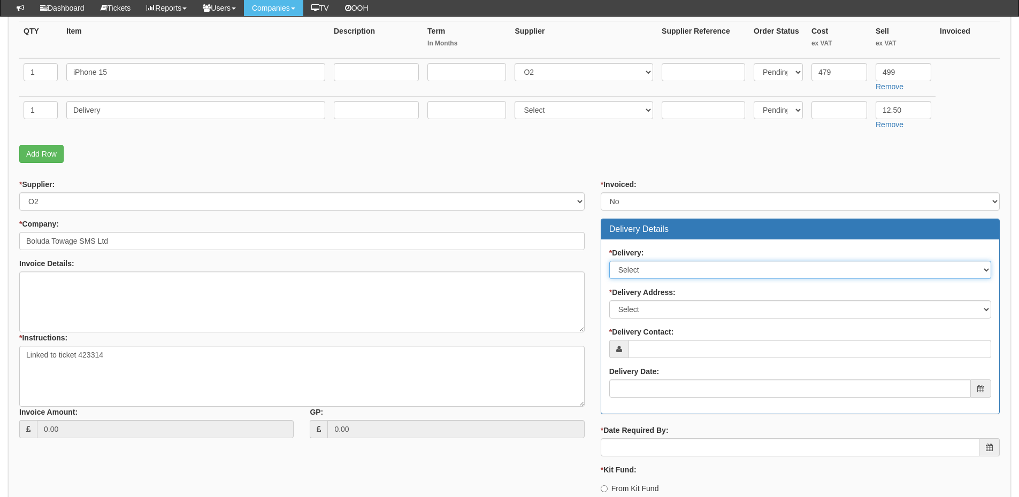
click at [647, 269] on select "Select No Not Applicable Yes" at bounding box center [800, 270] width 382 height 18
select select "1"
click at [609, 261] on select "Select No Not Applicable Yes" at bounding box center [800, 270] width 382 height 18
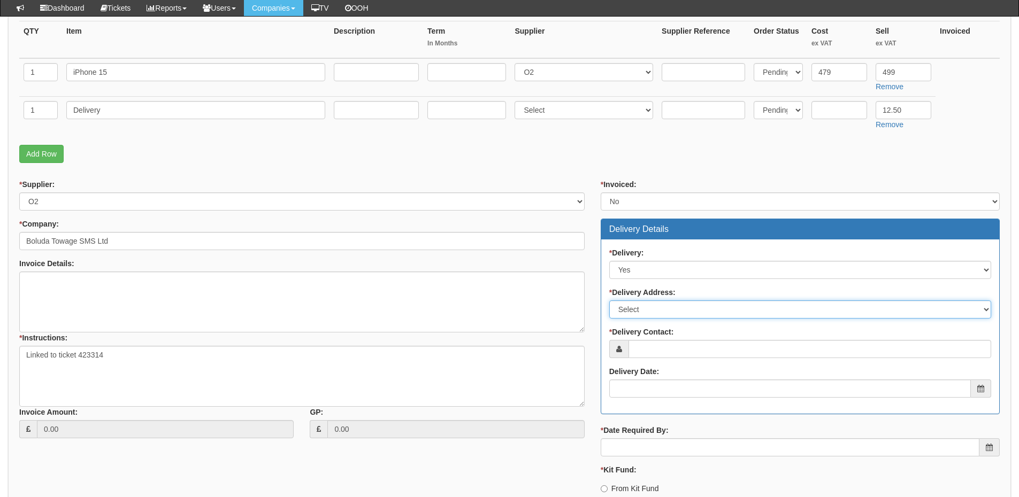
click at [652, 315] on select "Select Not Applicable Main Address - HU130EG Other" at bounding box center [800, 309] width 382 height 18
select select "company_main_address"
click at [609, 300] on select "Select Not Applicable Main Address - HU130EG Other" at bounding box center [800, 309] width 382 height 18
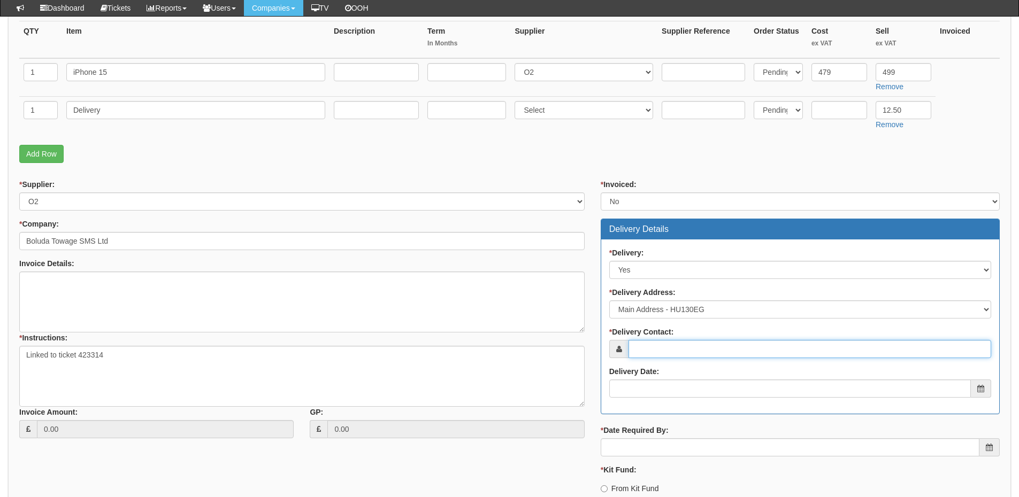
click at [655, 355] on input "* Delivery Contact:" at bounding box center [809, 349] width 363 height 18
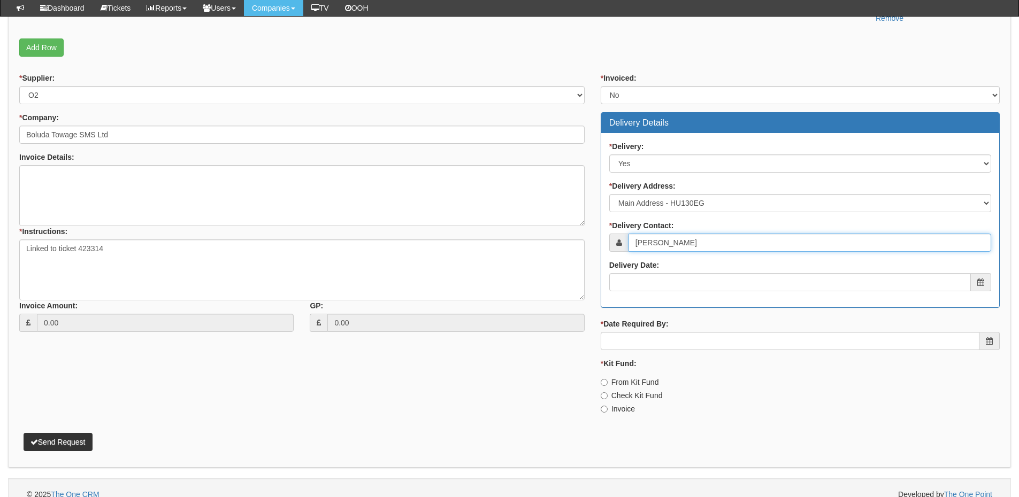
scroll to position [374, 0]
type input "Sam Stockdale"
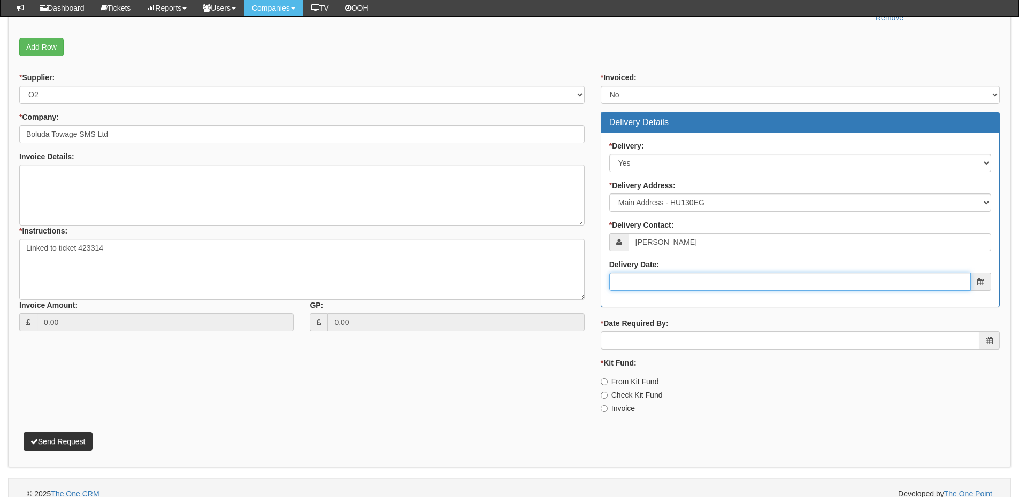
click at [670, 281] on input "Delivery Date:" at bounding box center [789, 282] width 361 height 18
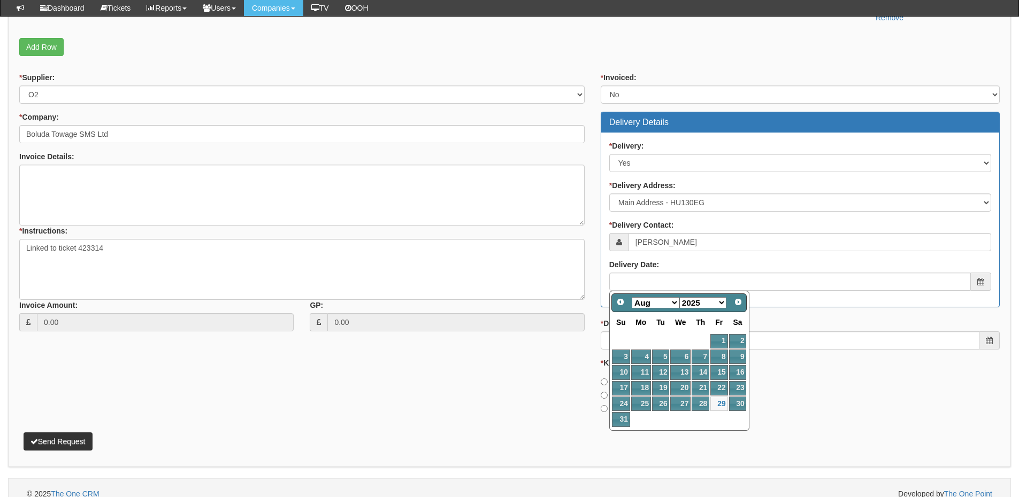
click at [652, 305] on select "Jan Feb Mar Apr May Jun Jul Aug Sep Oct Nov Dec" at bounding box center [655, 302] width 48 height 11
click at [641, 339] on link "1" at bounding box center [641, 341] width 20 height 14
type input "2025-09-01"
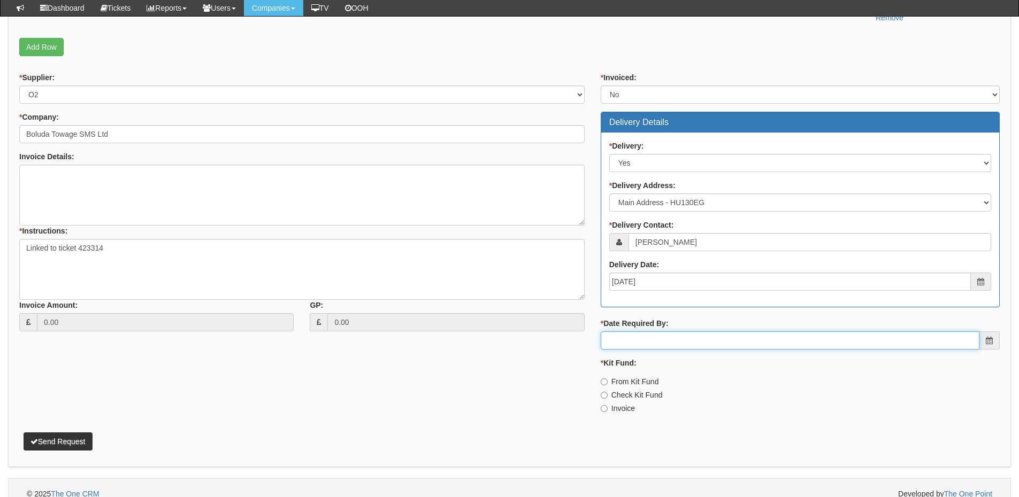
click at [647, 349] on input "* Date Required By:" at bounding box center [789, 340] width 379 height 18
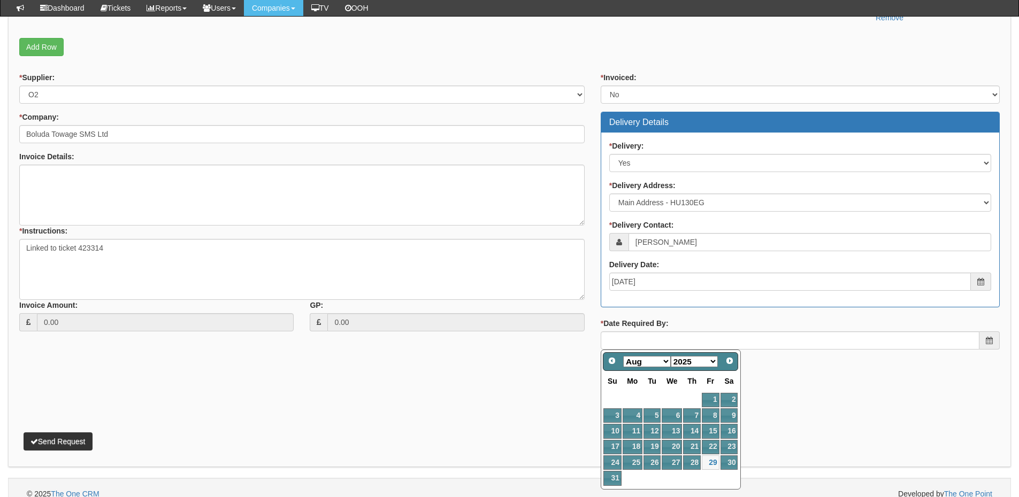
click at [645, 365] on select "Jan Feb Mar Apr May Jun Jul Aug Sep Oct Nov Dec" at bounding box center [647, 361] width 48 height 11
click at [636, 405] on link "1" at bounding box center [632, 400] width 20 height 14
type input "2025-09-01"
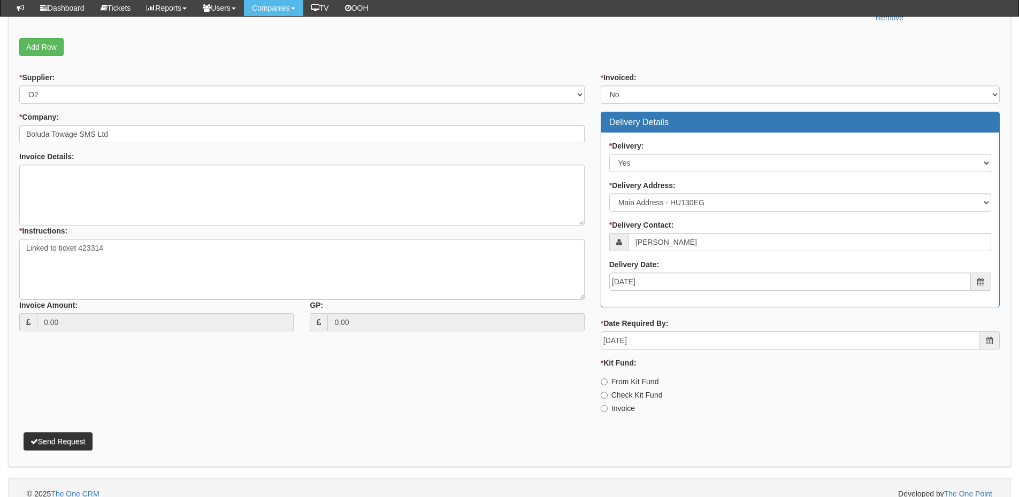
click at [621, 412] on label "Invoice" at bounding box center [617, 408] width 34 height 11
click at [607, 385] on input "Invoice" at bounding box center [603, 382] width 7 height 7
radio input "true"
click at [625, 379] on label "From Kit Fund" at bounding box center [629, 381] width 58 height 11
click at [607, 379] on input "From Kit Fund" at bounding box center [603, 382] width 7 height 7
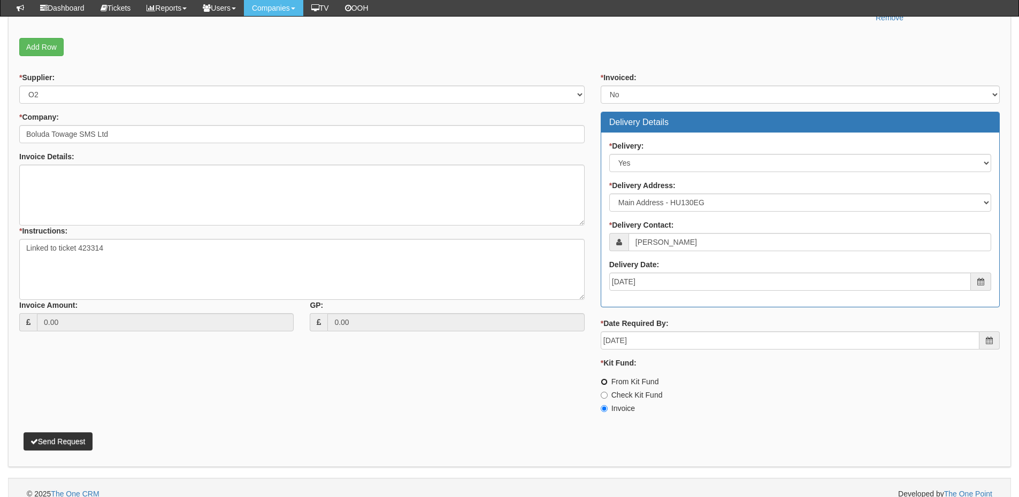
radio input "true"
click at [71, 441] on button "Send Request" at bounding box center [58, 442] width 69 height 18
